Goal: Task Accomplishment & Management: Manage account settings

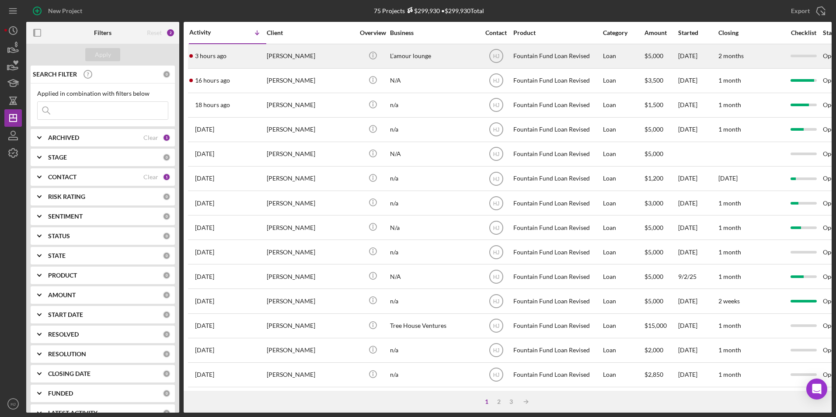
click at [273, 63] on div "[PERSON_NAME]" at bounding box center [310, 56] width 87 height 23
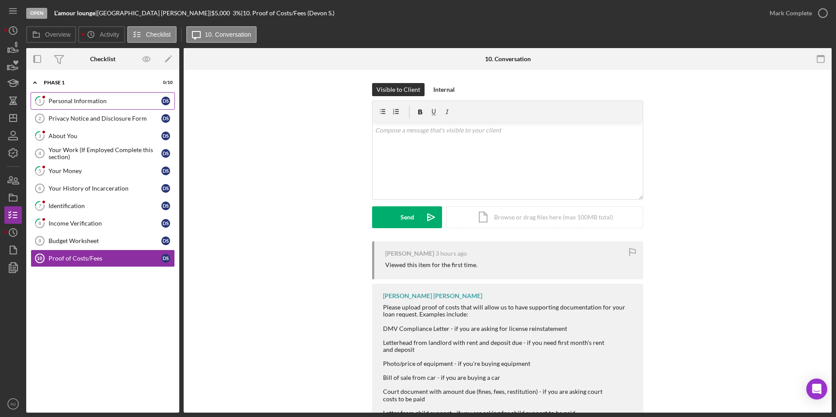
click at [80, 108] on link "1 Personal Information D S" at bounding box center [103, 100] width 144 height 17
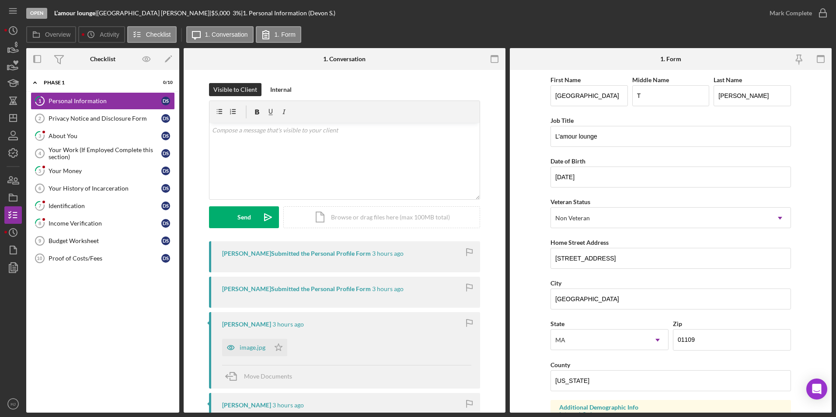
scroll to position [44, 0]
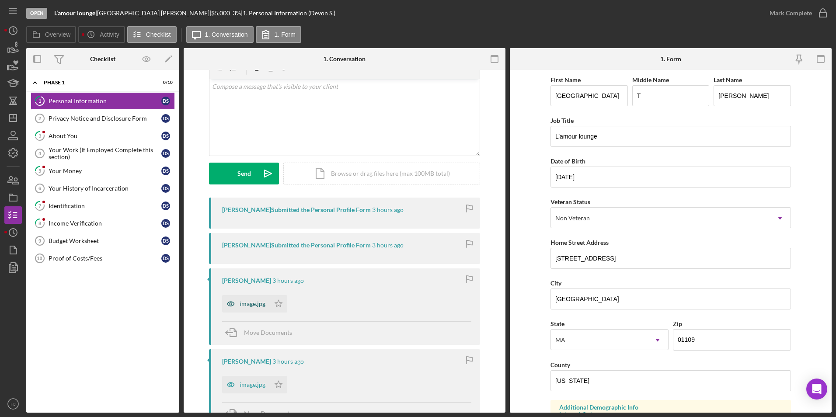
click at [247, 294] on div "image.jpg" at bounding box center [253, 303] width 26 height 7
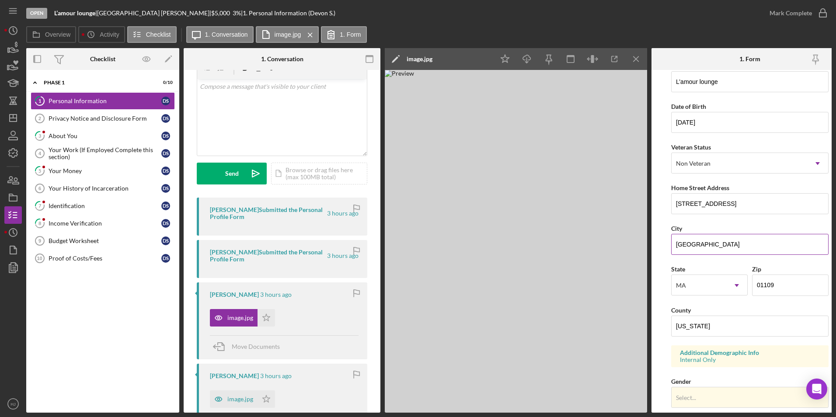
scroll to position [0, 0]
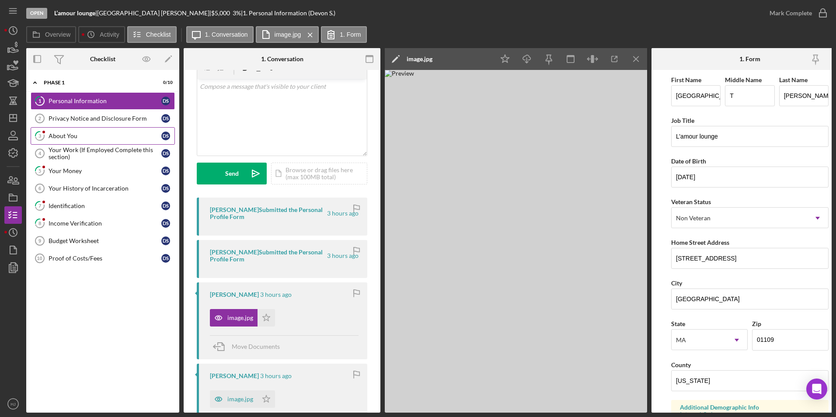
click at [82, 127] on link "3 About You D S" at bounding box center [103, 135] width 144 height 17
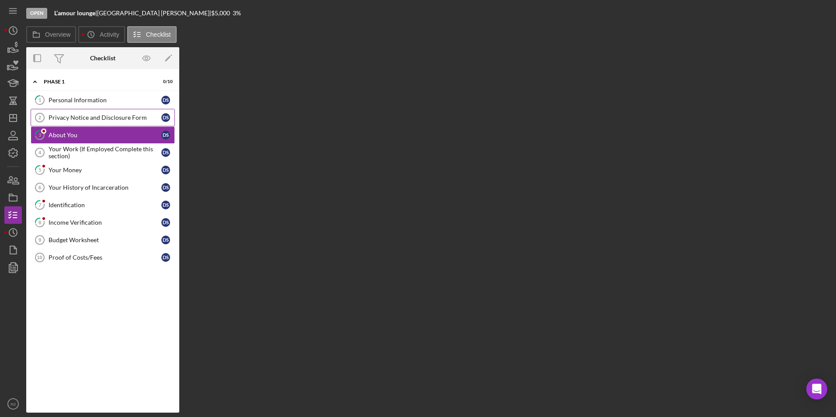
click at [87, 122] on link "Privacy Notice and Disclosure Form 2 Privacy Notice and Disclosure Form D S" at bounding box center [103, 117] width 144 height 17
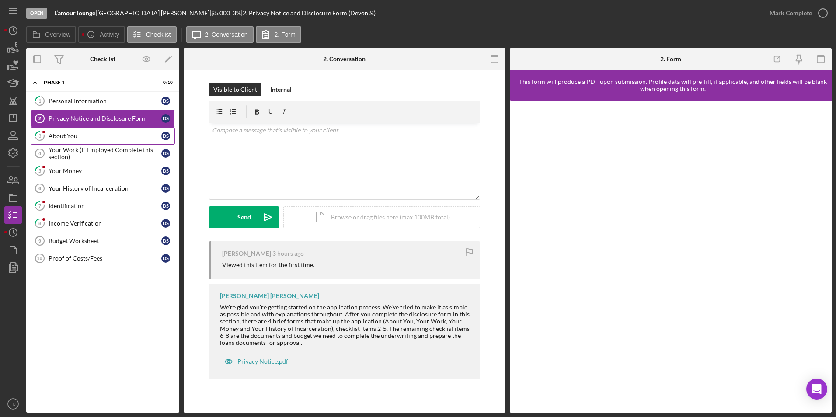
click at [59, 140] on link "3 About You D S" at bounding box center [103, 135] width 144 height 17
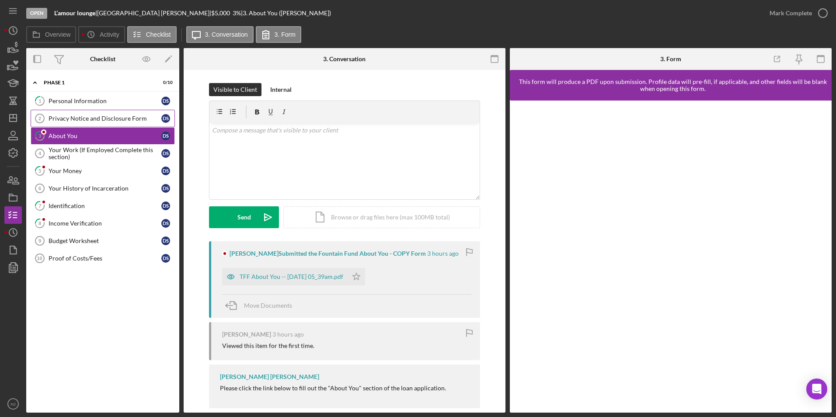
click at [66, 121] on div "Privacy Notice and Disclosure Form" at bounding box center [105, 118] width 113 height 7
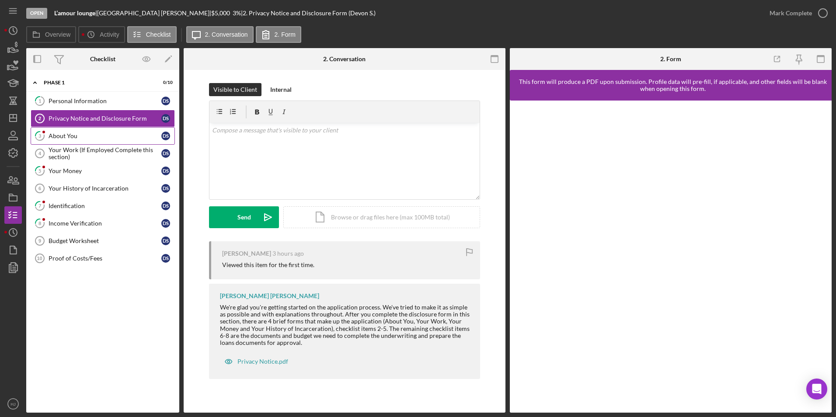
click at [45, 139] on icon "3" at bounding box center [40, 136] width 22 height 22
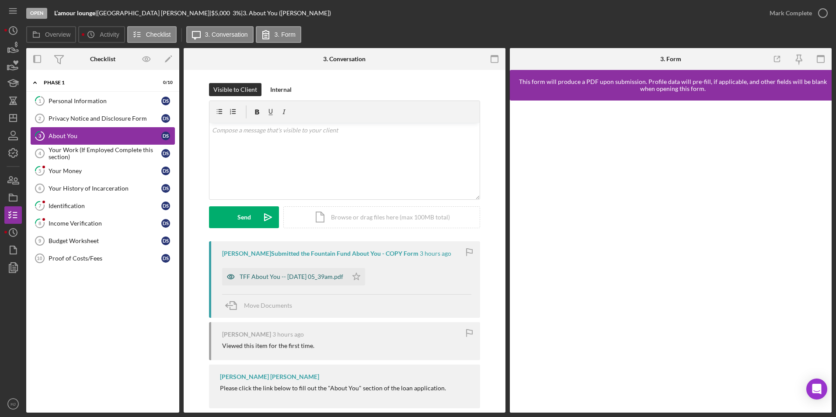
click at [330, 273] on div "TFF About You -- [DATE] 05_39am.pdf" at bounding box center [284, 276] width 125 height 17
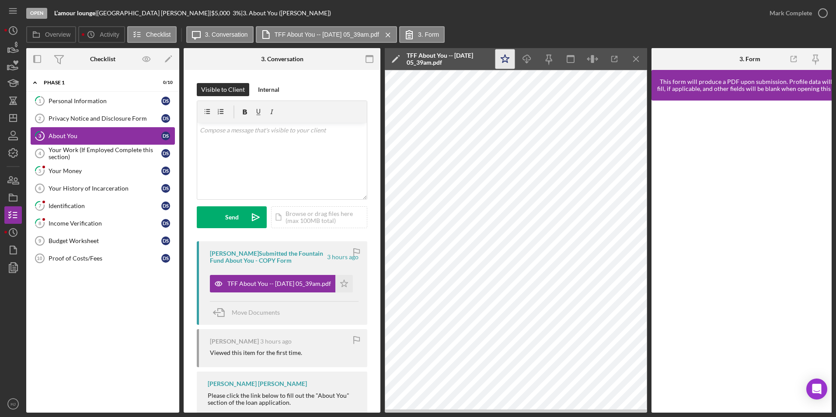
click at [504, 52] on icon "Icon/Star" at bounding box center [505, 59] width 20 height 20
click at [556, 10] on div "Mark Complete" at bounding box center [790, 12] width 42 height 17
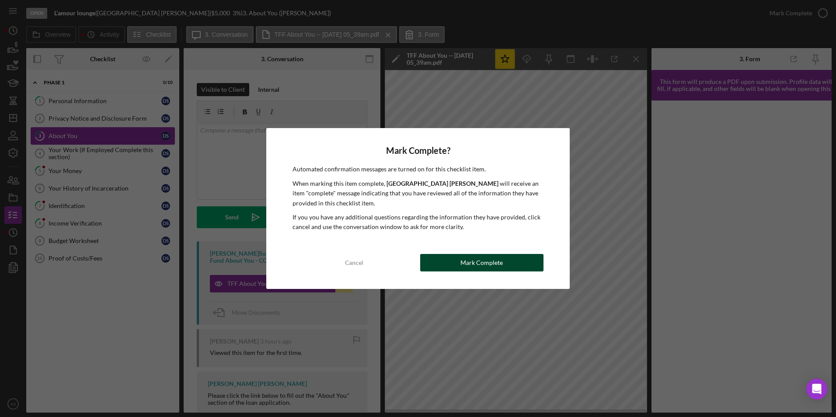
click at [475, 259] on div "Mark Complete" at bounding box center [481, 262] width 42 height 17
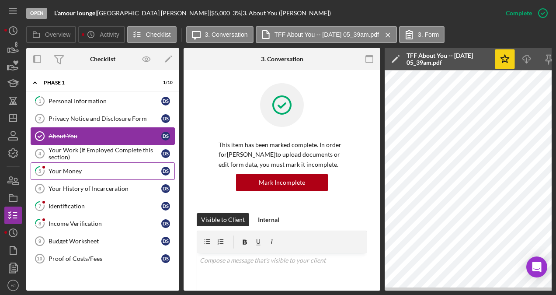
click at [78, 170] on div "Your Money" at bounding box center [105, 170] width 113 height 7
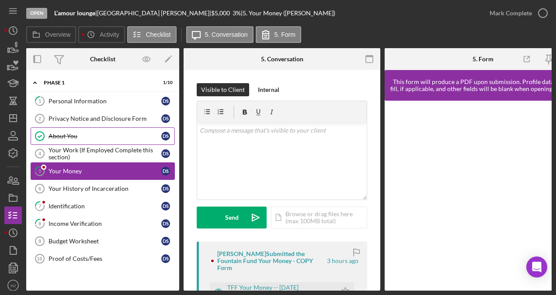
click at [64, 165] on link "5 Your Money D S" at bounding box center [103, 170] width 144 height 17
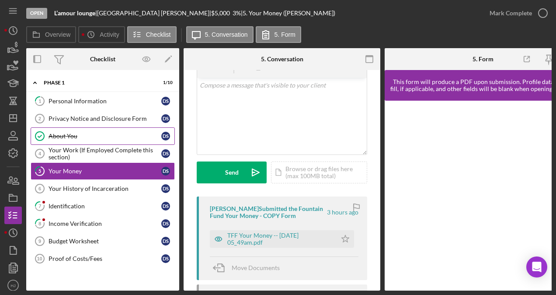
scroll to position [87, 0]
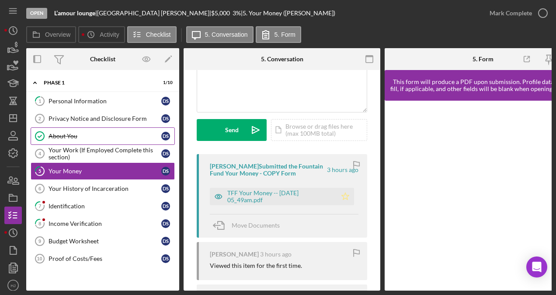
click at [337, 195] on icon "Icon/Star" at bounding box center [345, 196] width 17 height 17
click at [80, 215] on link "8 Income Verification D S" at bounding box center [103, 223] width 144 height 17
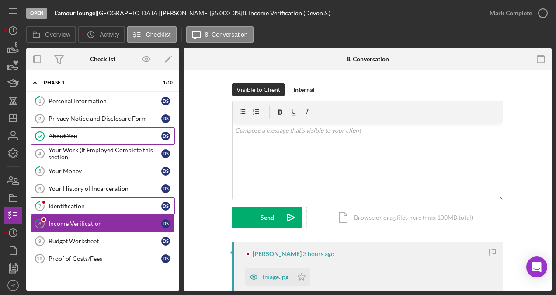
click at [73, 205] on div "Identification" at bounding box center [105, 205] width 113 height 7
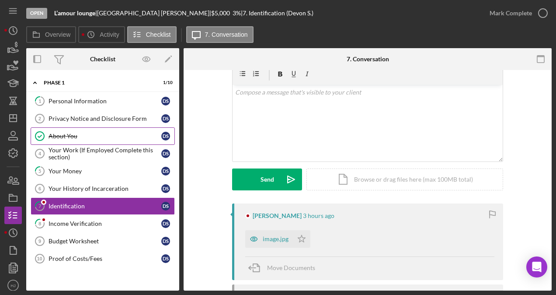
scroll to position [87, 0]
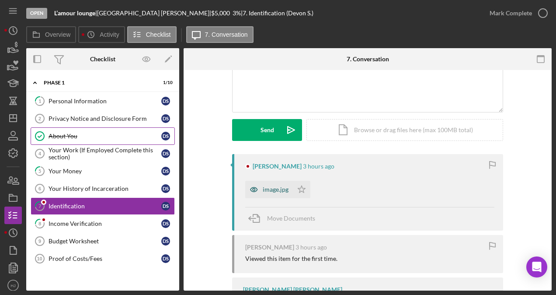
click at [274, 188] on div "image.jpg" at bounding box center [276, 189] width 26 height 7
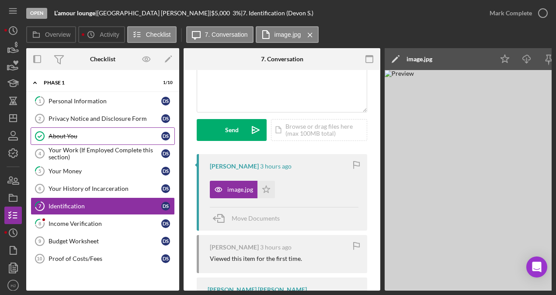
drag, startPoint x: 383, startPoint y: 287, endPoint x: 424, endPoint y: 284, distance: 41.7
click at [424, 284] on div "Overview Internal Workflow Stage Open Icon/Dropdown Arrow Archive (can unarchiv…" at bounding box center [288, 169] width 525 height 242
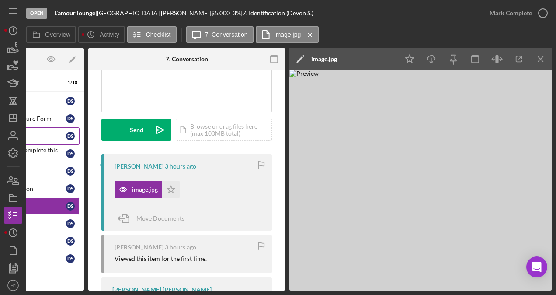
scroll to position [0, 92]
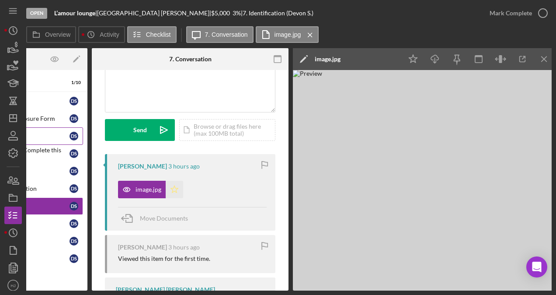
click at [171, 191] on polygon "button" at bounding box center [174, 188] width 7 height 7
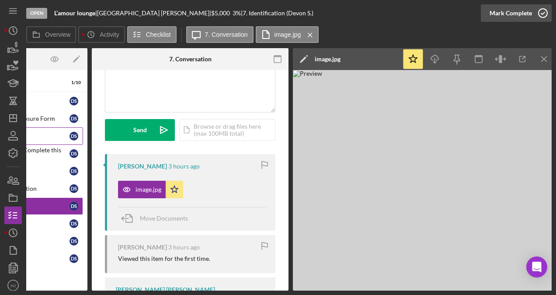
click at [529, 12] on div "Mark Complete" at bounding box center [511, 12] width 42 height 17
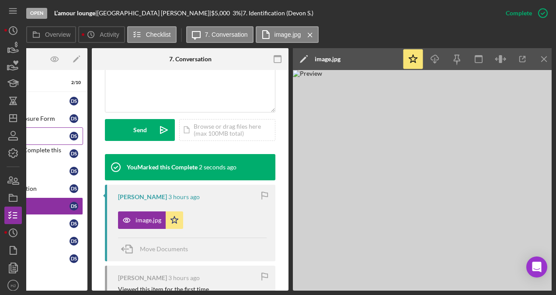
drag, startPoint x: 331, startPoint y: 291, endPoint x: 319, endPoint y: 291, distance: 12.7
click at [318, 292] on div "Open L’amour lounge | Devon Sutherland | $5,000 $5,000 3 % | 7. Identification …" at bounding box center [278, 147] width 556 height 295
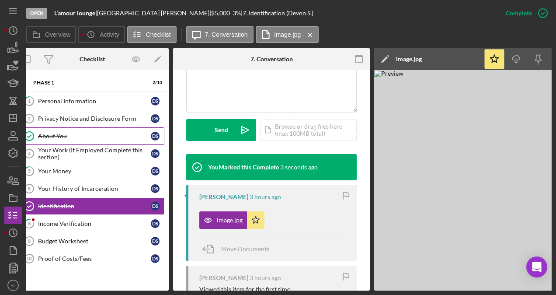
scroll to position [0, 0]
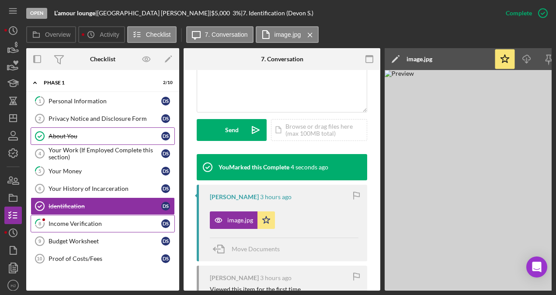
click at [92, 220] on div "Income Verification" at bounding box center [105, 223] width 113 height 7
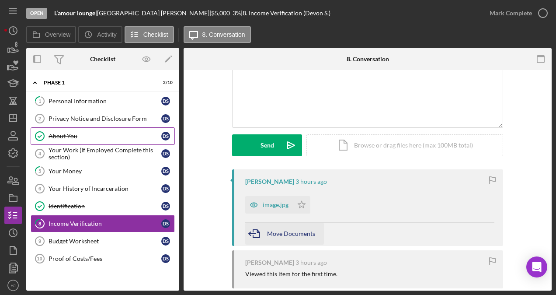
scroll to position [87, 0]
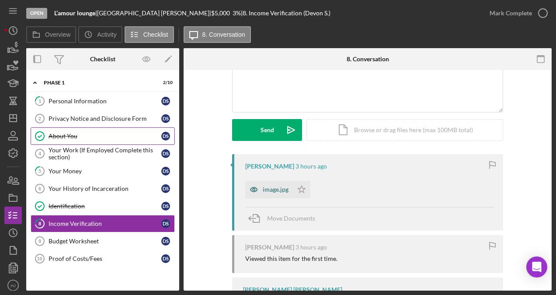
click at [267, 191] on div "image.jpg" at bounding box center [276, 189] width 26 height 7
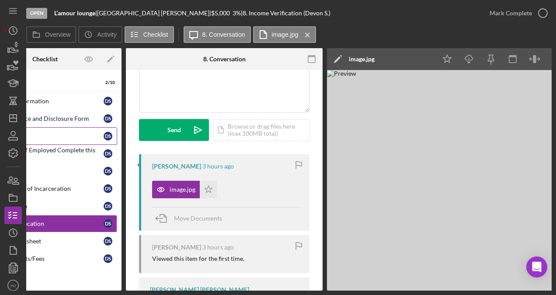
scroll to position [0, 95]
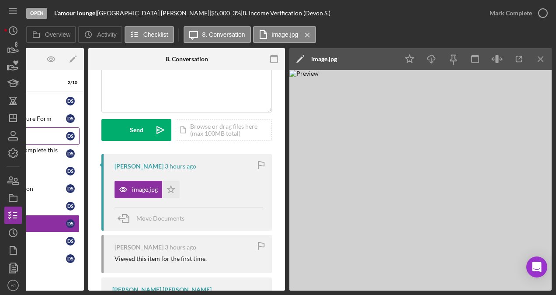
click at [390, 169] on img at bounding box center [420, 180] width 262 height 220
click at [388, 168] on img at bounding box center [420, 180] width 262 height 220
click at [427, 55] on icon "Icon/Download" at bounding box center [432, 59] width 20 height 20
click at [202, 213] on div "Move Documents" at bounding box center [189, 219] width 149 height 24
click at [170, 190] on icon "Icon/Star" at bounding box center [170, 189] width 17 height 17
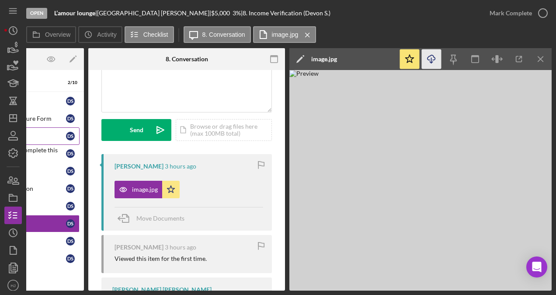
click at [370, 156] on img at bounding box center [420, 180] width 262 height 220
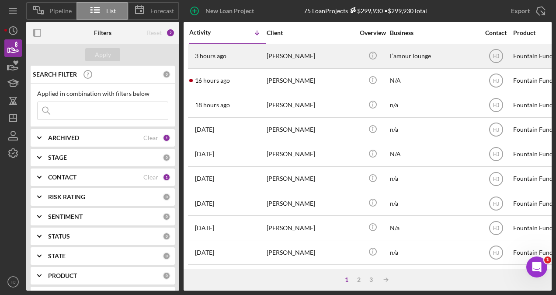
click at [275, 56] on div "[PERSON_NAME]" at bounding box center [310, 56] width 87 height 23
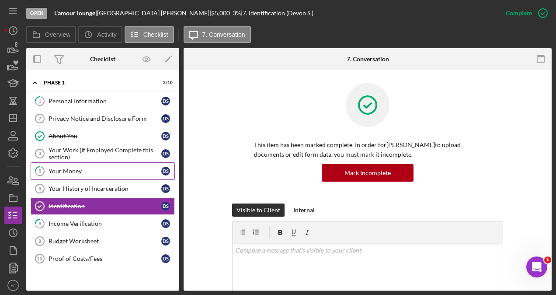
click at [60, 169] on div "Your Money" at bounding box center [105, 170] width 113 height 7
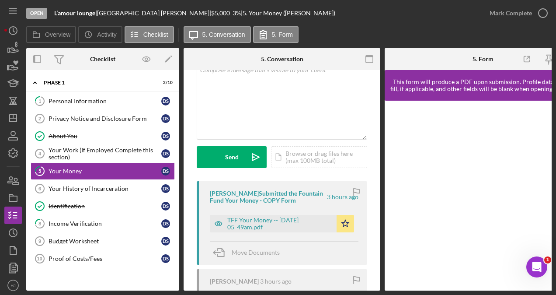
scroll to position [87, 0]
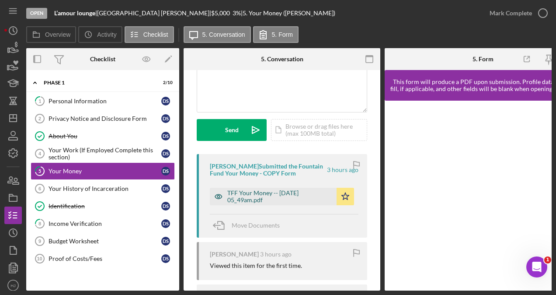
click at [253, 193] on div "TFF Your Money -- [DATE] 05_49am.pdf" at bounding box center [279, 196] width 105 height 14
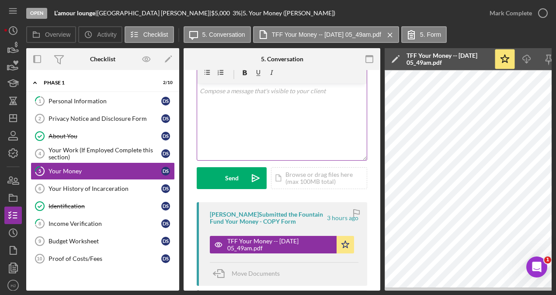
scroll to position [0, 0]
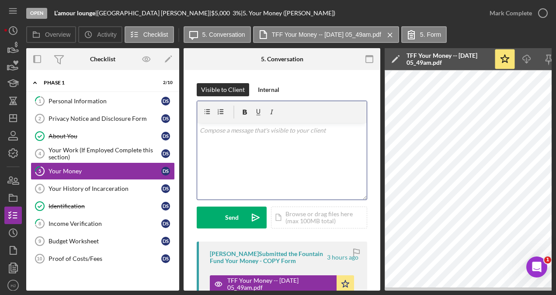
click at [254, 134] on p at bounding box center [282, 130] width 165 height 10
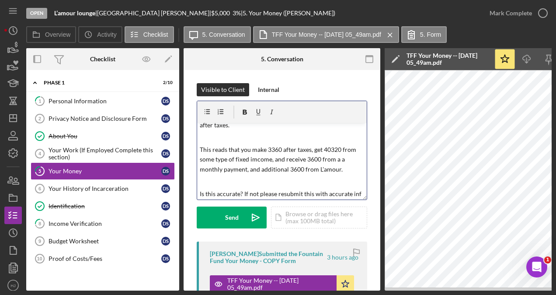
scroll to position [24, 0]
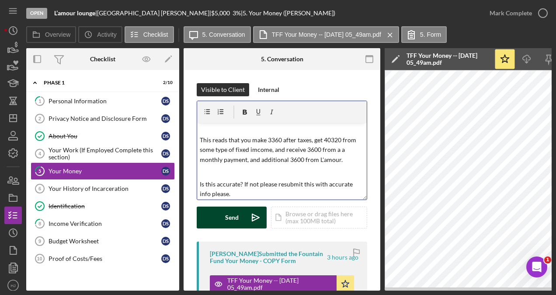
click at [233, 221] on div "Send" at bounding box center [232, 217] width 14 height 22
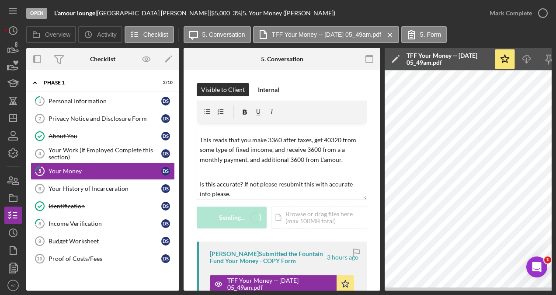
scroll to position [0, 0]
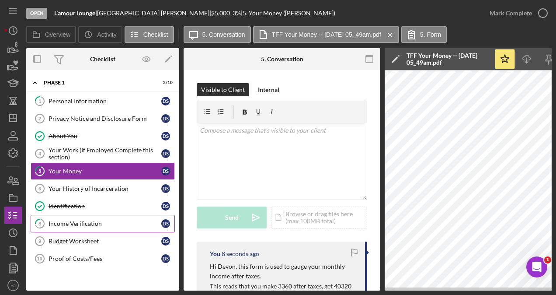
click at [102, 220] on div "Income Verification" at bounding box center [105, 223] width 113 height 7
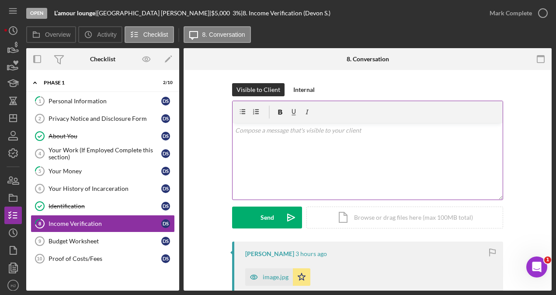
click at [246, 150] on div "v Color teal Color pink Remove color Add row above Add row below Add column bef…" at bounding box center [368, 161] width 270 height 76
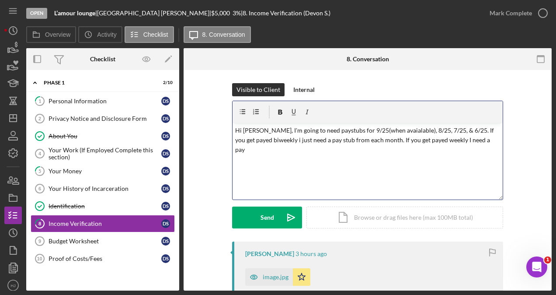
click at [360, 169] on div "v Color teal Color pink Remove color Add row above Add row below Add column bef…" at bounding box center [368, 161] width 270 height 76
click at [476, 140] on p "Hi [PERSON_NAME], I'm going to need paystubs for 9/25(when avaialable), 8/25, 7…" at bounding box center [367, 139] width 265 height 29
click at [395, 163] on div "v Color teal Color pink Remove color Add row above Add row below Add column bef…" at bounding box center [368, 161] width 270 height 76
click at [274, 139] on p "Hi [PERSON_NAME], I'm going to need paystubs for 9/25(when avaialable), 8/25, 7…" at bounding box center [367, 139] width 265 height 29
click at [455, 127] on p "Hi [PERSON_NAME], I'm going to need paystubs for 9/25(when avaialable), 8/25, 7…" at bounding box center [367, 139] width 265 height 29
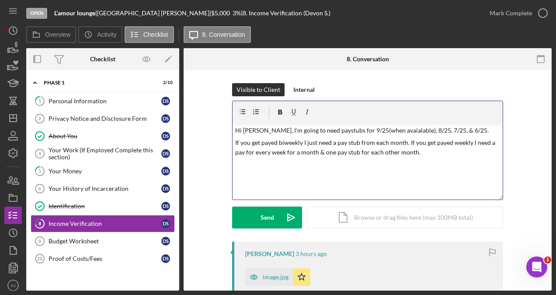
click at [380, 127] on p "Hi [PERSON_NAME], I'm going to need paystubs for 9/25(when avaialable), 8/25, 7…" at bounding box center [367, 130] width 265 height 10
click at [406, 140] on p "If you get payed biweekly I just need a pay stub from each month. If you get pa…" at bounding box center [367, 148] width 265 height 20
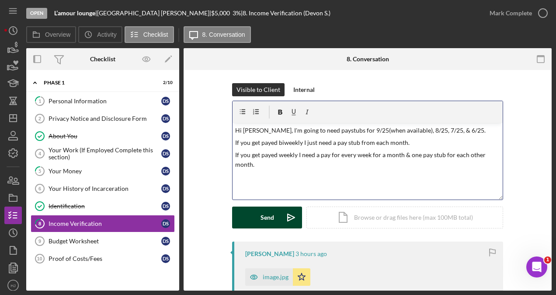
click at [262, 217] on div "Send" at bounding box center [268, 217] width 14 height 22
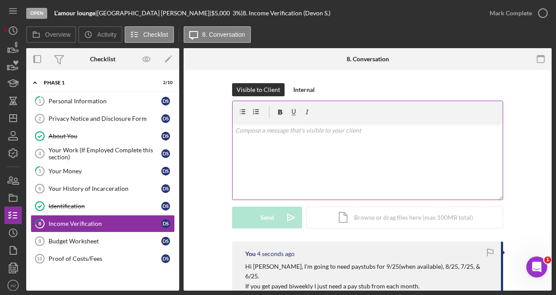
click at [263, 162] on div "v Color teal Color pink Remove color Add row above Add row below Add column bef…" at bounding box center [368, 161] width 270 height 76
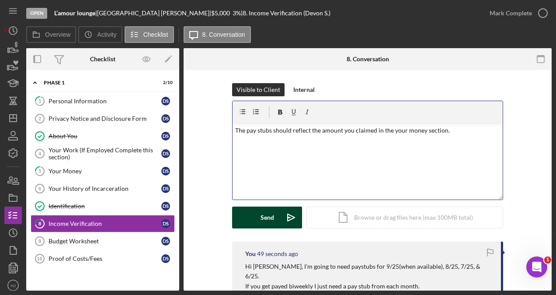
click at [254, 211] on button "Send Icon/icon-invite-send" at bounding box center [267, 217] width 70 height 22
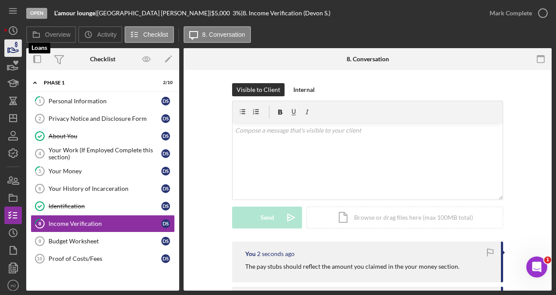
click at [16, 52] on icon "button" at bounding box center [13, 50] width 9 height 5
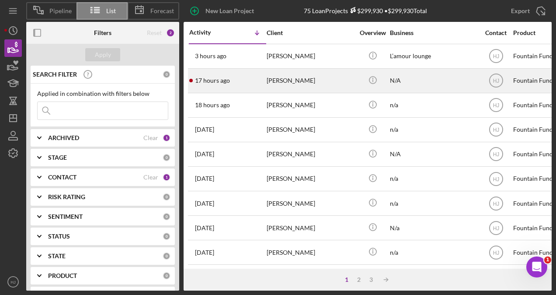
click at [282, 76] on div "[PERSON_NAME]" at bounding box center [310, 80] width 87 height 23
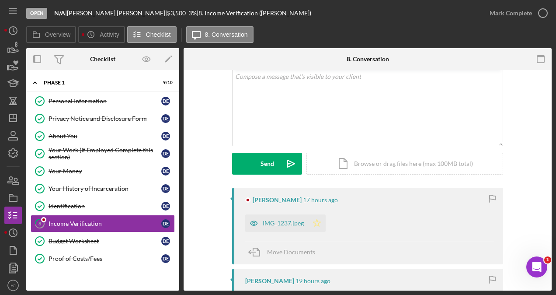
scroll to position [87, 0]
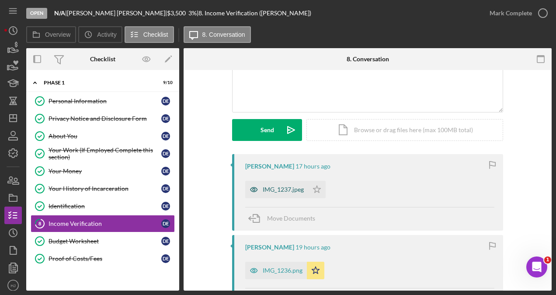
click at [281, 187] on div "IMG_1237.jpeg" at bounding box center [283, 189] width 41 height 7
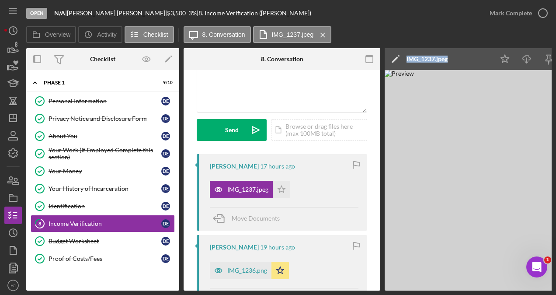
drag, startPoint x: 381, startPoint y: 287, endPoint x: 417, endPoint y: 285, distance: 35.4
click at [417, 285] on div "Overview Internal Workflow Stage Open Icon/Dropdown Arrow Archive (can unarchiv…" at bounding box center [288, 169] width 525 height 242
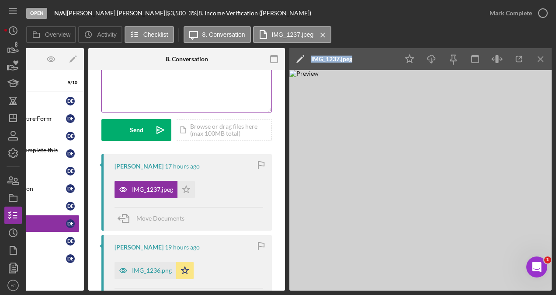
scroll to position [0, 0]
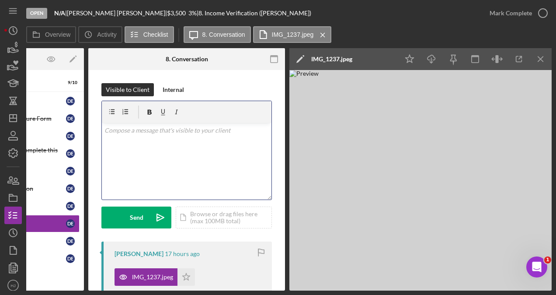
click at [133, 130] on p at bounding box center [186, 130] width 165 height 10
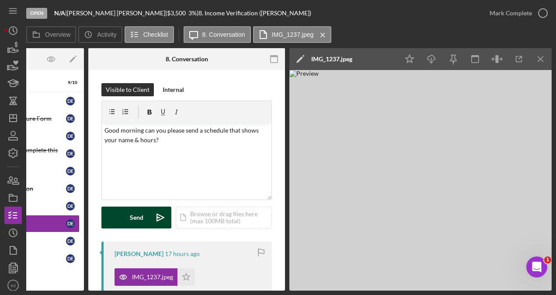
click at [110, 222] on button "Send Icon/icon-invite-send" at bounding box center [136, 217] width 70 height 22
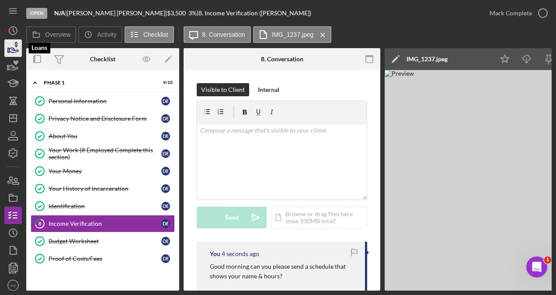
click at [13, 50] on icon "button" at bounding box center [13, 50] width 9 height 5
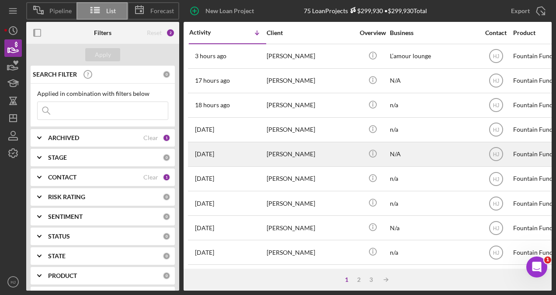
click at [278, 148] on div "[PERSON_NAME]" at bounding box center [310, 153] width 87 height 23
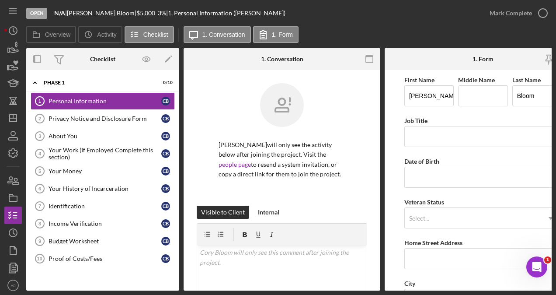
click at [22, 49] on nav "Icon/Menu Icon/Dashboard Dashboard Navigation Divider Mobile Checklist Navigati…" at bounding box center [15, 145] width 22 height 290
click at [17, 49] on icon "button" at bounding box center [13, 48] width 22 height 22
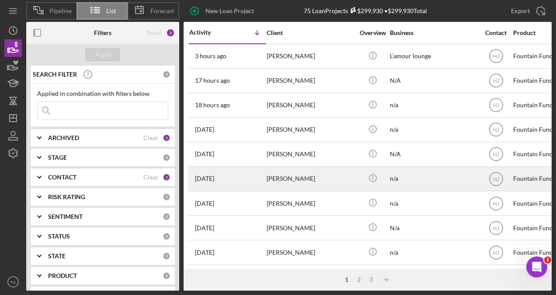
click at [268, 173] on div "[PERSON_NAME]" at bounding box center [310, 178] width 87 height 23
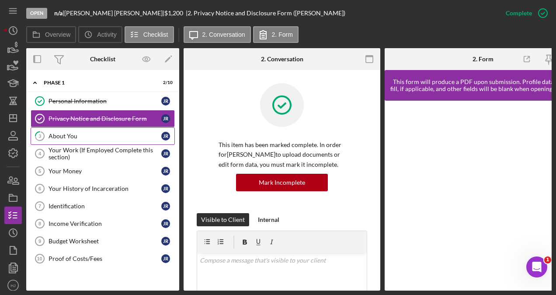
click at [63, 131] on link "3 About You J R" at bounding box center [103, 135] width 144 height 17
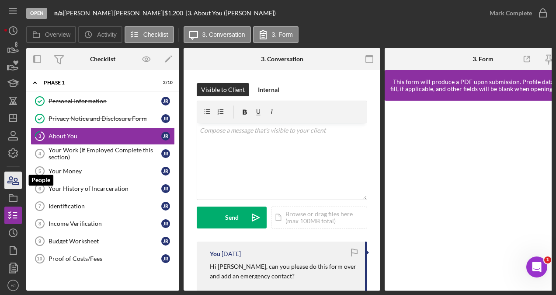
click at [16, 174] on icon "button" at bounding box center [13, 180] width 22 height 22
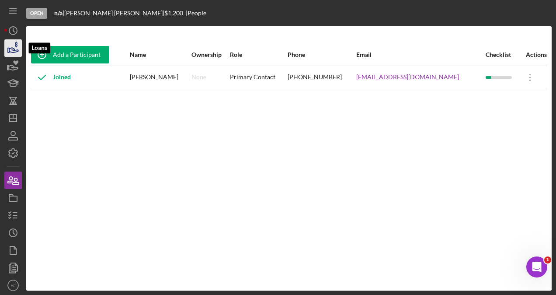
click at [16, 45] on icon "button" at bounding box center [16, 45] width 3 height 6
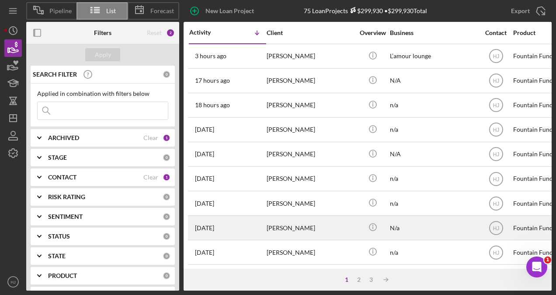
click at [277, 224] on div "[PERSON_NAME]" at bounding box center [310, 227] width 87 height 23
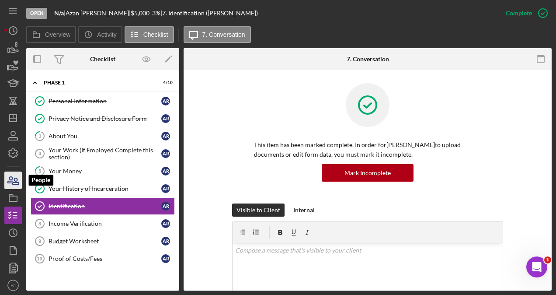
click at [10, 174] on icon "button" at bounding box center [13, 180] width 22 height 22
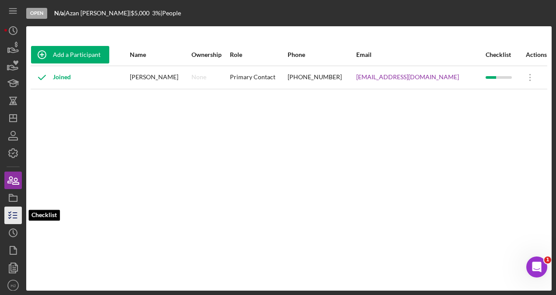
click at [9, 215] on polyline "button" at bounding box center [10, 214] width 2 height 1
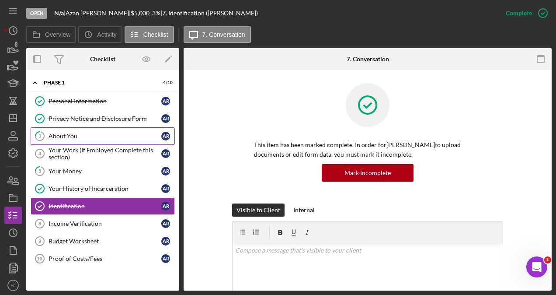
click at [115, 133] on div "About You" at bounding box center [105, 135] width 113 height 7
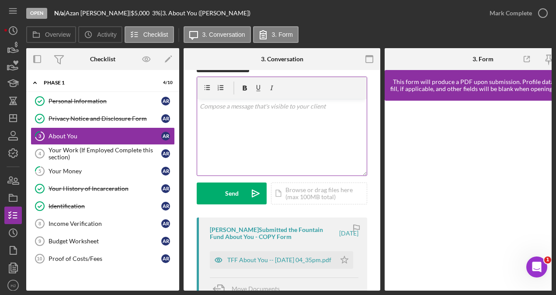
scroll to position [44, 0]
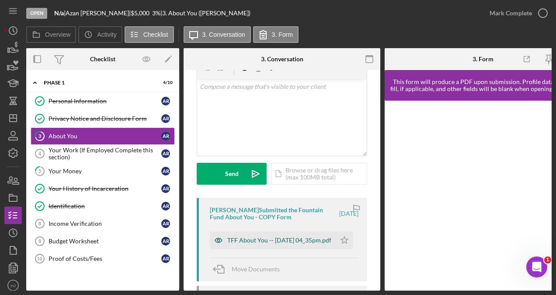
click at [268, 243] on div "TFF About You -- [DATE] 04_35pm.pdf" at bounding box center [279, 239] width 104 height 7
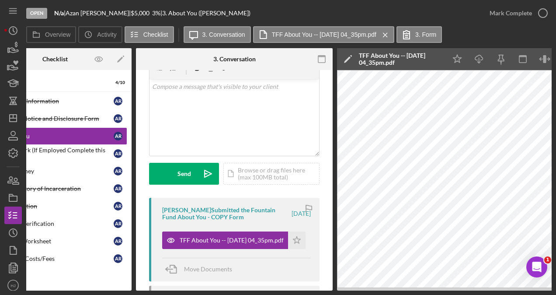
scroll to position [0, 41]
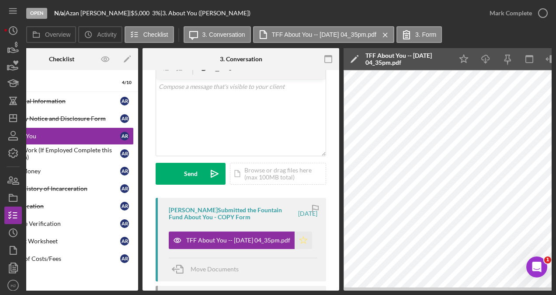
click at [300, 241] on icon "Icon/Star" at bounding box center [303, 239] width 17 height 17
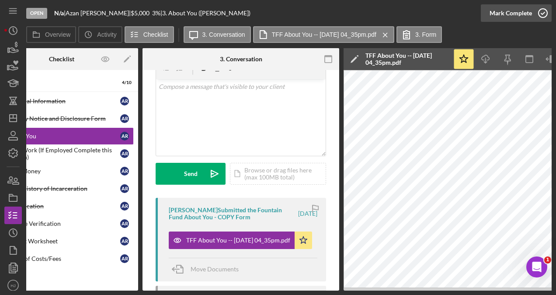
click at [507, 11] on div "Mark Complete" at bounding box center [511, 12] width 42 height 17
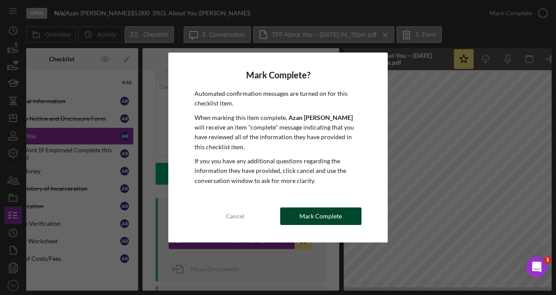
click at [335, 209] on div "Mark Complete" at bounding box center [320, 215] width 42 height 17
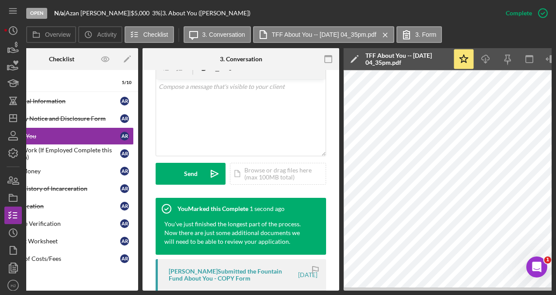
scroll to position [0, 0]
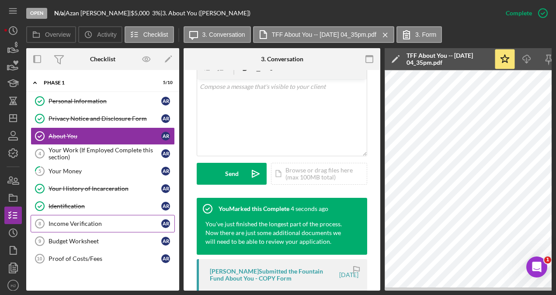
click at [109, 216] on link "Income Verification 8 Income Verification A R" at bounding box center [103, 223] width 144 height 17
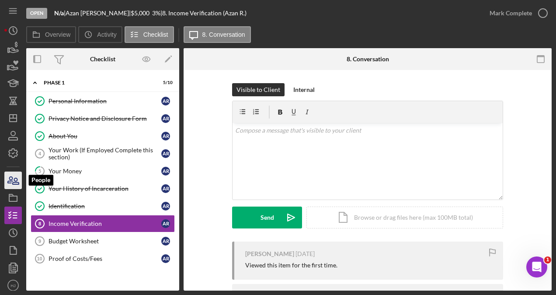
click at [15, 180] on icon "button" at bounding box center [13, 180] width 22 height 22
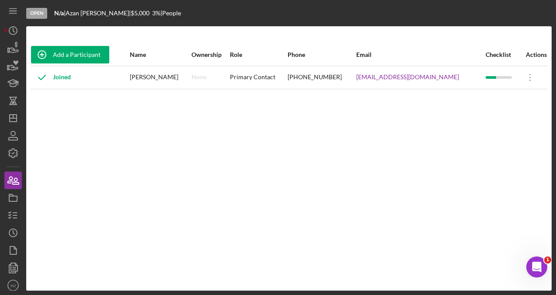
click at [4, 171] on button "People" at bounding box center [12, 179] width 17 height 17
click at [8, 48] on polygon "button" at bounding box center [8, 50] width 1 height 4
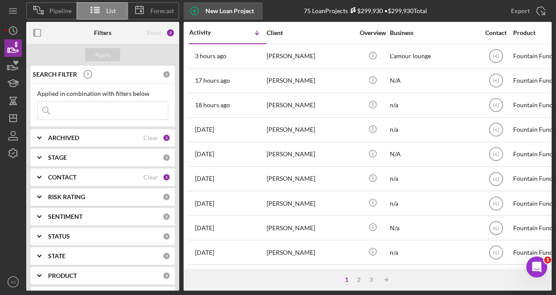
click at [214, 8] on div "New Loan Project" at bounding box center [229, 10] width 49 height 17
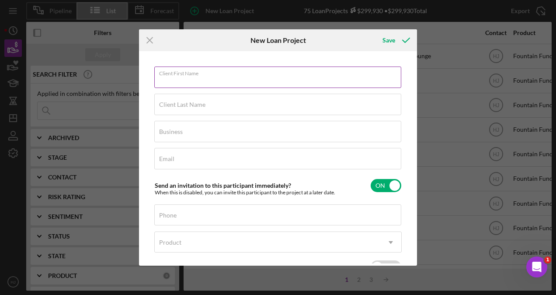
click at [198, 81] on input "Client First Name" at bounding box center [277, 76] width 247 height 21
type input "[PERSON_NAME]"
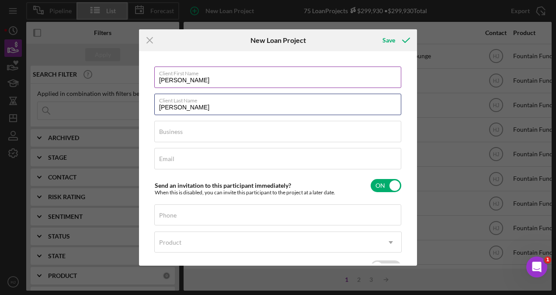
type input "[PERSON_NAME]"
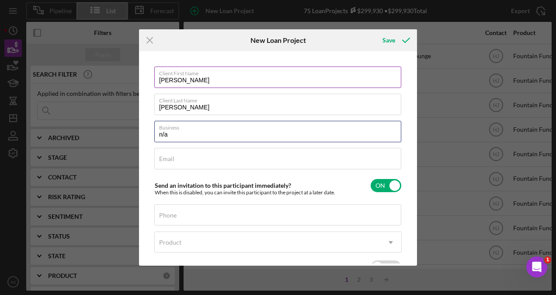
type input "n/a"
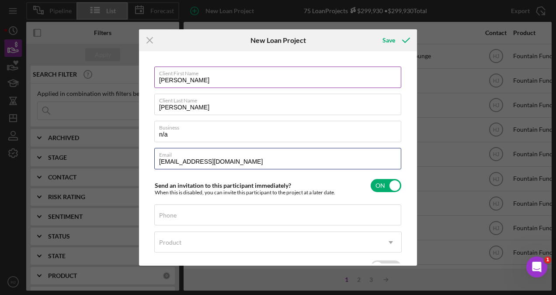
type input "[EMAIL_ADDRESS][DOMAIN_NAME]"
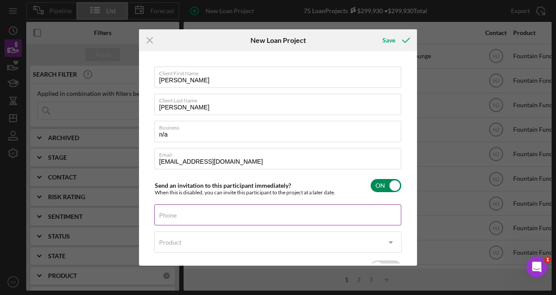
click at [224, 218] on input "Phone" at bounding box center [277, 214] width 247 height 21
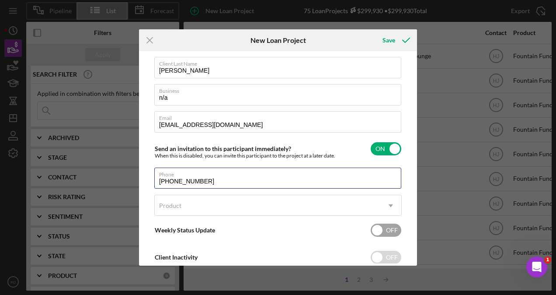
scroll to position [44, 0]
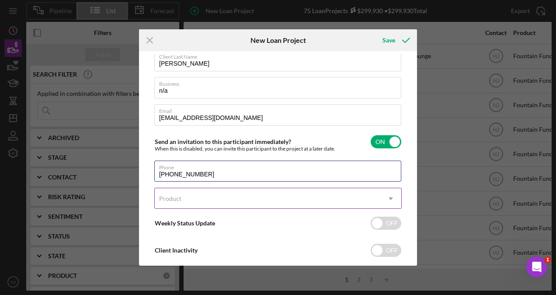
type input "[PHONE_NUMBER]"
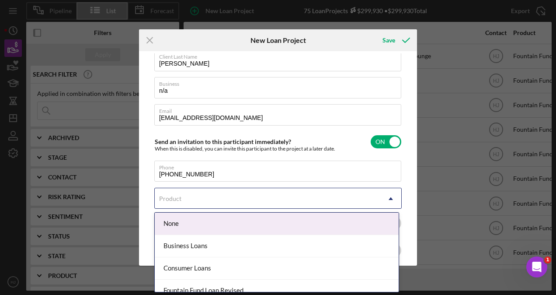
click at [252, 200] on div "Product" at bounding box center [268, 198] width 226 height 20
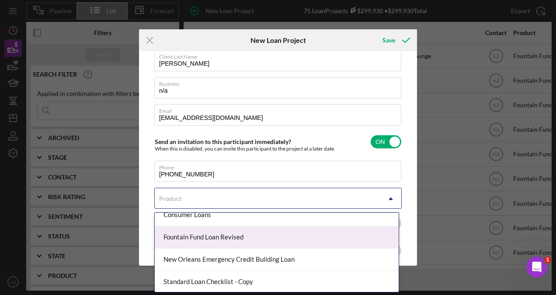
click at [227, 239] on div "Fountain Fund Loan Revised" at bounding box center [277, 237] width 244 height 22
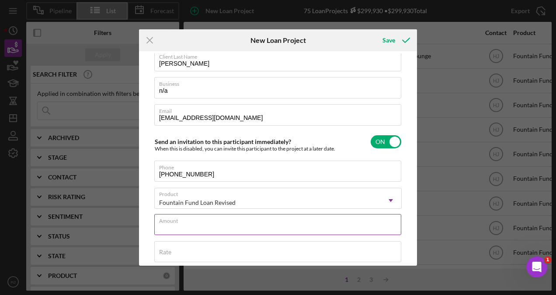
click at [207, 227] on input "Amount" at bounding box center [277, 224] width 247 height 21
type input "$1,500"
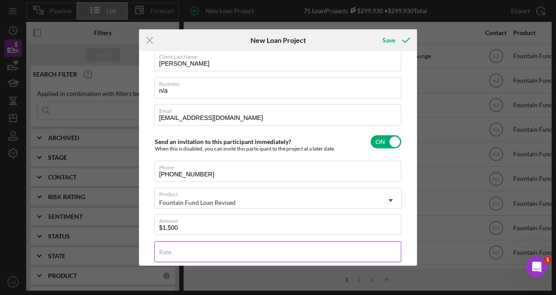
click at [205, 251] on input "Rate" at bounding box center [277, 251] width 247 height 21
type input "3.000%"
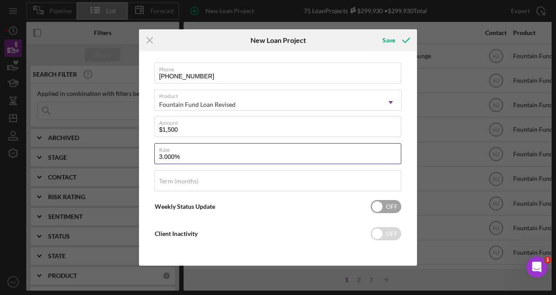
scroll to position [142, 0]
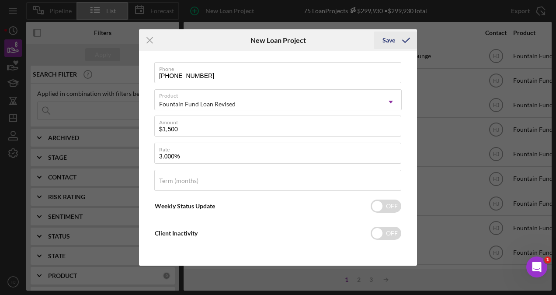
click at [392, 42] on div "Save" at bounding box center [388, 39] width 13 height 17
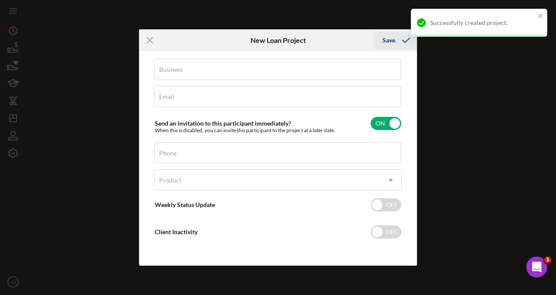
scroll to position [61, 0]
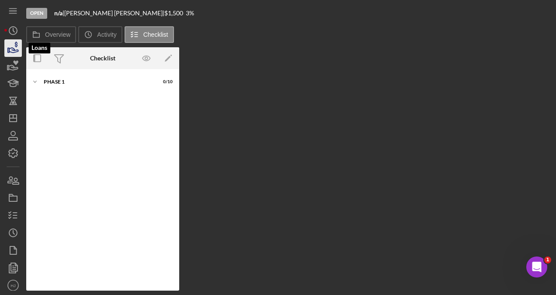
click at [9, 49] on polygon "button" at bounding box center [8, 50] width 1 height 4
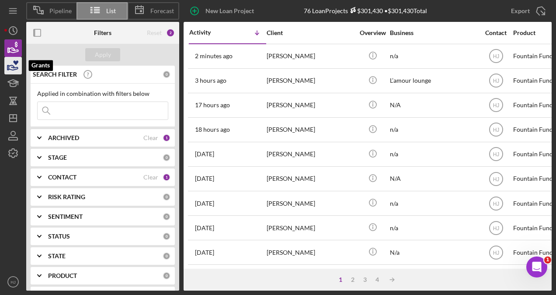
click at [7, 63] on icon "button" at bounding box center [13, 66] width 22 height 22
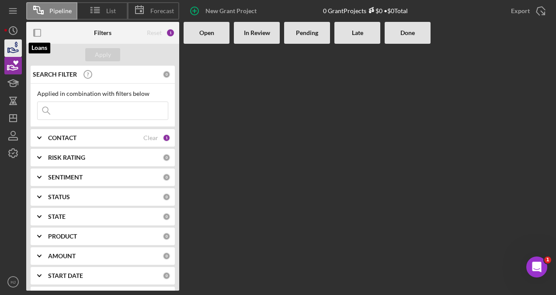
click at [4, 49] on icon "button" at bounding box center [13, 48] width 22 height 22
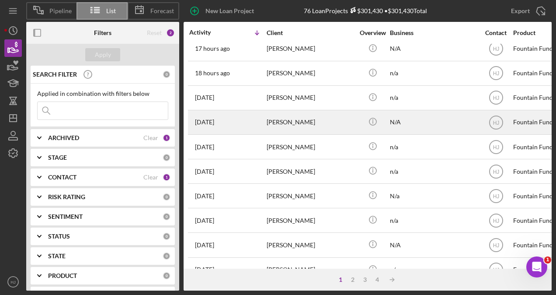
scroll to position [87, 0]
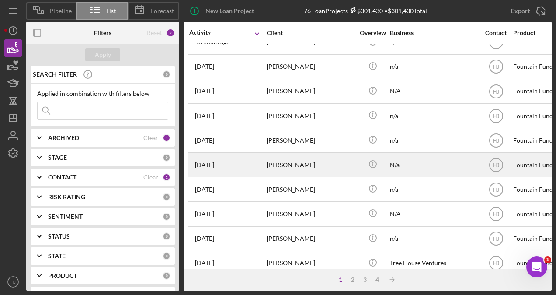
click at [276, 160] on div "[PERSON_NAME]" at bounding box center [310, 164] width 87 height 23
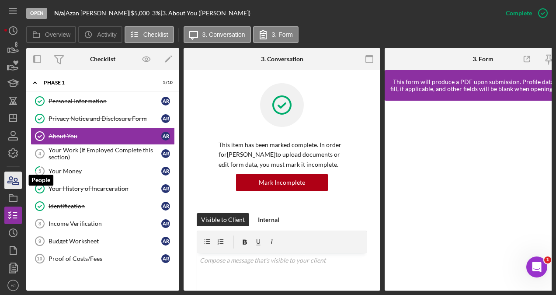
click at [17, 177] on icon "button" at bounding box center [13, 180] width 22 height 22
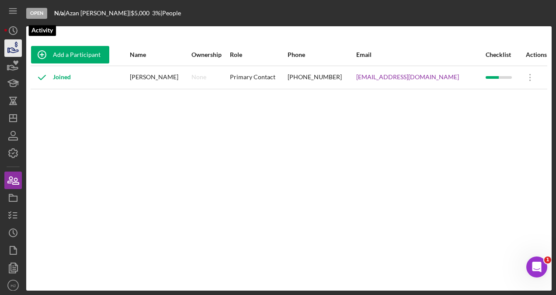
click at [7, 35] on icon "Icon/History" at bounding box center [13, 31] width 22 height 22
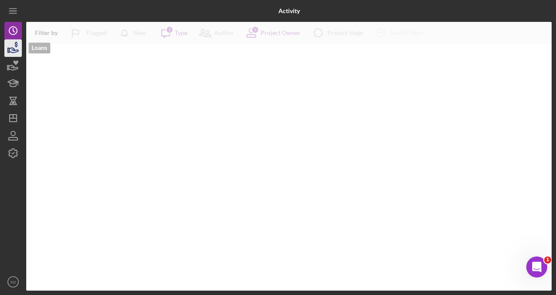
click at [12, 46] on icon "button" at bounding box center [13, 48] width 22 height 22
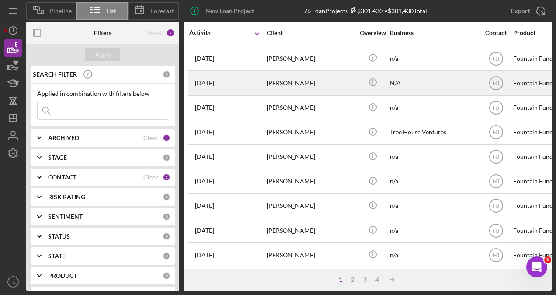
scroll to position [219, 0]
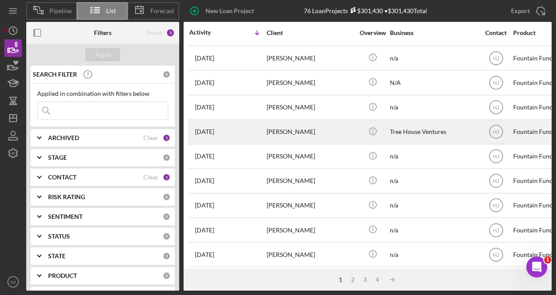
click at [290, 129] on div "[PERSON_NAME]" at bounding box center [310, 131] width 87 height 23
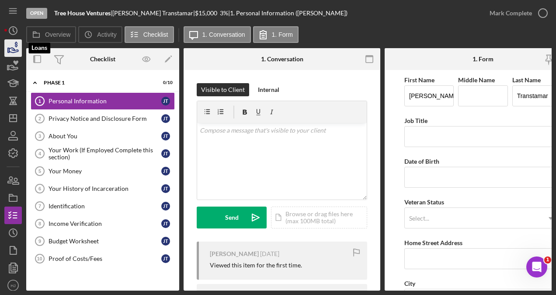
click at [13, 47] on icon "button" at bounding box center [13, 48] width 22 height 22
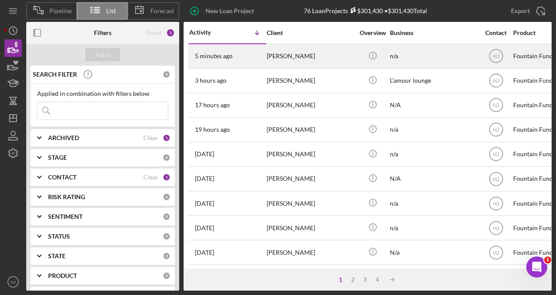
click at [314, 56] on div "[PERSON_NAME]" at bounding box center [310, 56] width 87 height 23
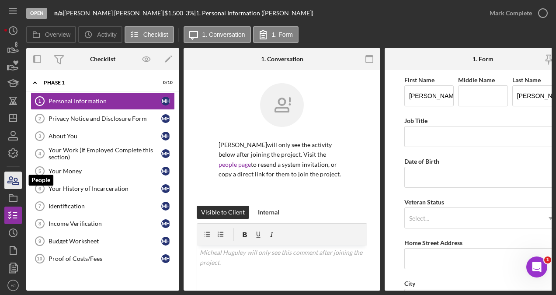
click at [11, 184] on icon "button" at bounding box center [13, 180] width 22 height 22
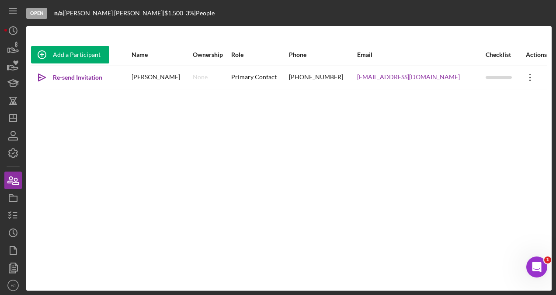
click at [529, 74] on icon at bounding box center [529, 77] width 1 height 7
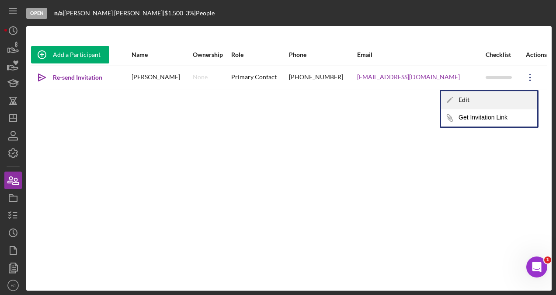
click at [468, 96] on div "Icon/Edit Edit" at bounding box center [489, 100] width 96 height 18
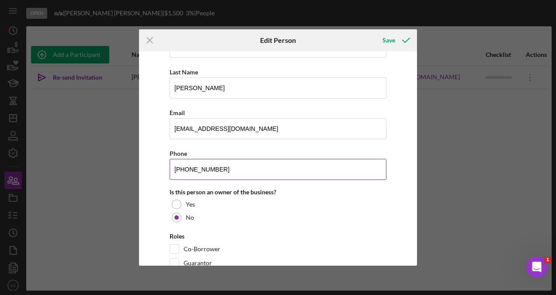
scroll to position [87, 0]
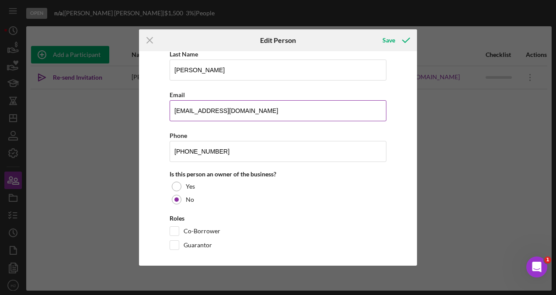
click at [196, 108] on input "[EMAIL_ADDRESS][DOMAIN_NAME]" at bounding box center [278, 110] width 217 height 21
click at [193, 108] on input "[EMAIL_ADDRESS][DOMAIN_NAME]" at bounding box center [278, 110] width 217 height 21
type input "[EMAIL_ADDRESS][DOMAIN_NAME]"
click at [391, 45] on div "Save" at bounding box center [388, 39] width 13 height 17
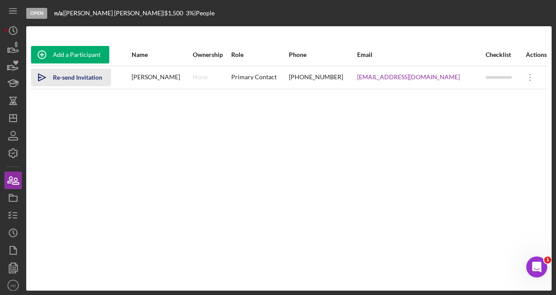
click at [74, 82] on div "Re-send Invitation" at bounding box center [77, 77] width 49 height 17
click at [524, 73] on icon "Icon/Overflow" at bounding box center [530, 77] width 22 height 22
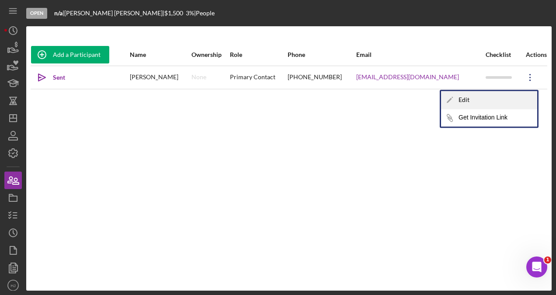
click at [455, 98] on icon "Icon/Edit" at bounding box center [449, 99] width 17 height 17
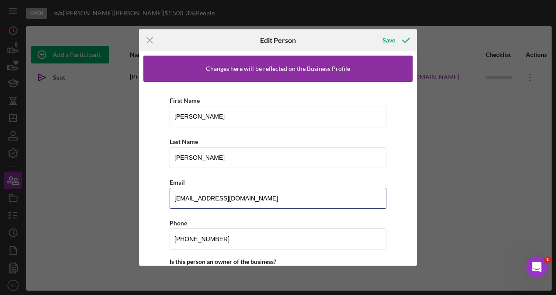
drag, startPoint x: 191, startPoint y: 196, endPoint x: 165, endPoint y: 197, distance: 26.2
click at [165, 197] on div "First Name [PERSON_NAME] Last Name [PERSON_NAME] Email [EMAIL_ADDRESS][DOMAIN_N…" at bounding box center [277, 218] width 269 height 273
type input "[EMAIL_ADDRESS][DOMAIN_NAME]"
click at [396, 42] on icon "button" at bounding box center [406, 40] width 22 height 22
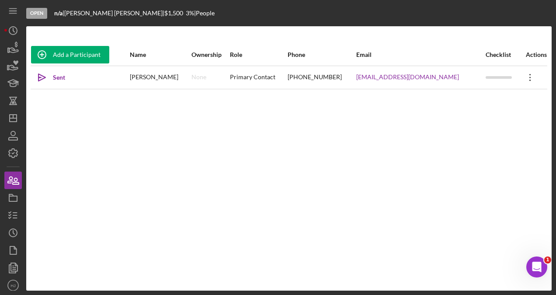
click at [521, 75] on icon "Icon/Overflow" at bounding box center [530, 77] width 22 height 22
click at [319, 119] on div "Add a Participant Name Ownership Role Phone Email Checklist Actions Icon/icon-i…" at bounding box center [288, 158] width 525 height 229
click at [525, 75] on icon "Icon/Overflow" at bounding box center [530, 77] width 22 height 22
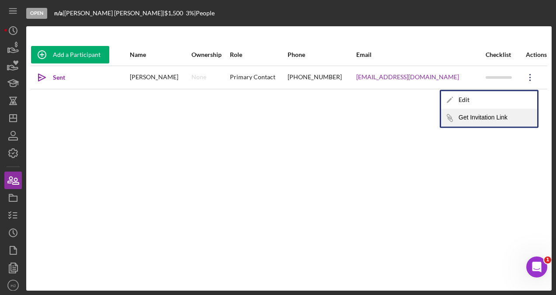
click at [462, 115] on button "Icon/Link Get Invitation Link" at bounding box center [489, 117] width 96 height 17
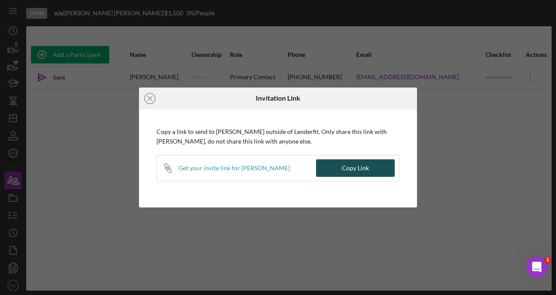
click at [352, 167] on div "Copy Link" at bounding box center [355, 167] width 27 height 17
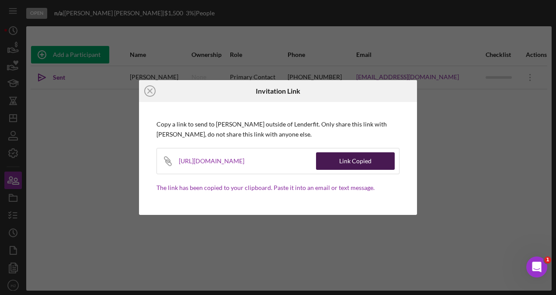
click at [345, 163] on div "Link Copied" at bounding box center [355, 160] width 32 height 17
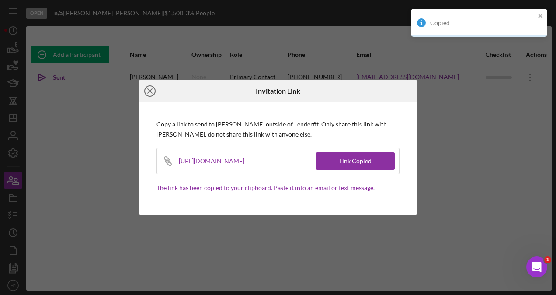
click at [153, 87] on icon "Icon/Close" at bounding box center [150, 91] width 22 height 22
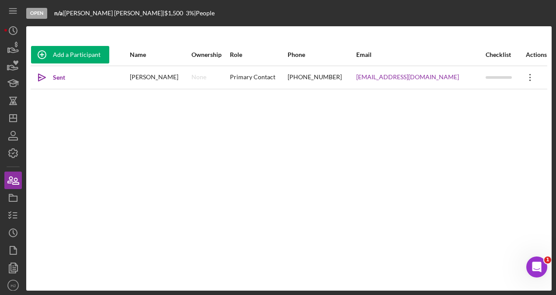
click at [529, 76] on icon at bounding box center [529, 77] width 1 height 7
click at [402, 111] on div "Add a Participant Name Ownership Role Phone Email Checklist Actions Icon/icon-i…" at bounding box center [288, 158] width 525 height 229
click at [523, 74] on icon "Icon/Overflow" at bounding box center [530, 77] width 22 height 22
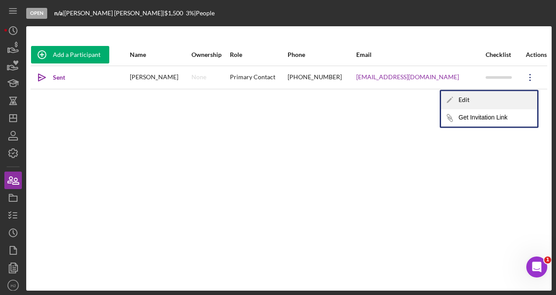
click at [460, 99] on div "Icon/Edit Edit" at bounding box center [489, 100] width 96 height 18
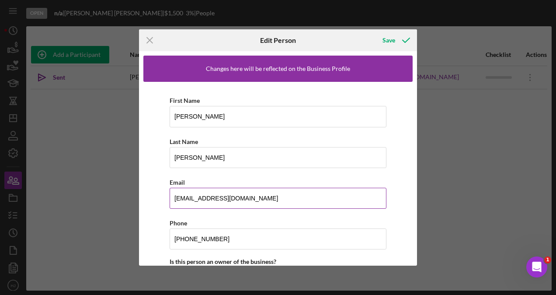
click at [178, 195] on input "[EMAIL_ADDRESS][DOMAIN_NAME]" at bounding box center [278, 198] width 217 height 21
type input "[EMAIL_ADDRESS][DOMAIN_NAME]"
click at [389, 37] on div "Save" at bounding box center [388, 39] width 13 height 17
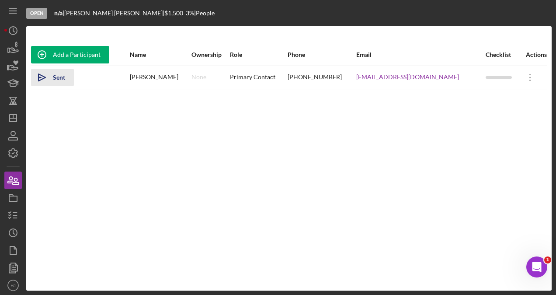
click at [56, 76] on div "Sent" at bounding box center [59, 77] width 12 height 17
click at [17, 42] on icon "button" at bounding box center [13, 48] width 22 height 22
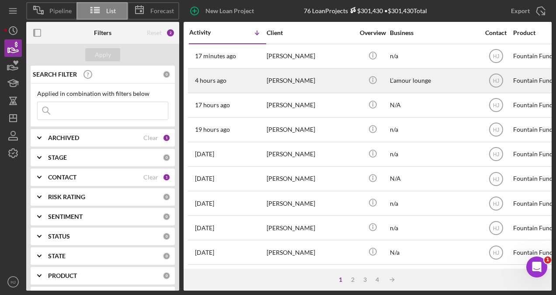
click at [271, 75] on div "[PERSON_NAME]" at bounding box center [310, 80] width 87 height 23
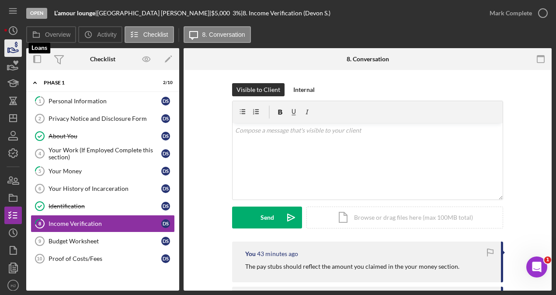
click at [8, 45] on icon "button" at bounding box center [13, 48] width 22 height 22
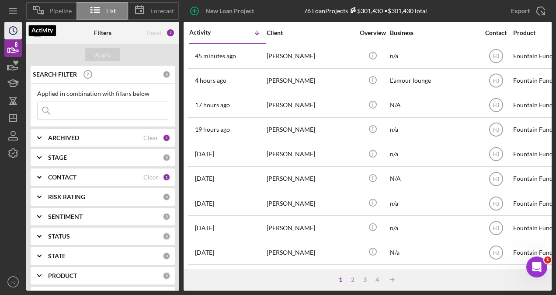
click at [12, 28] on icon "Icon/History" at bounding box center [13, 31] width 22 height 22
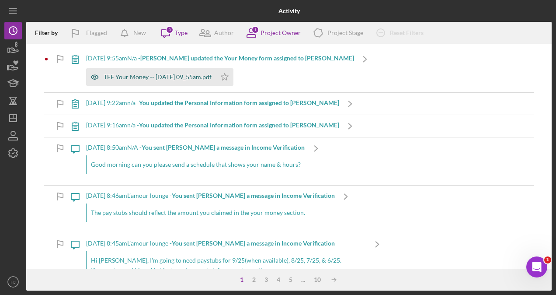
click at [168, 70] on div "TFF Your Money -- [DATE] 09_55am.pdf" at bounding box center [151, 76] width 130 height 17
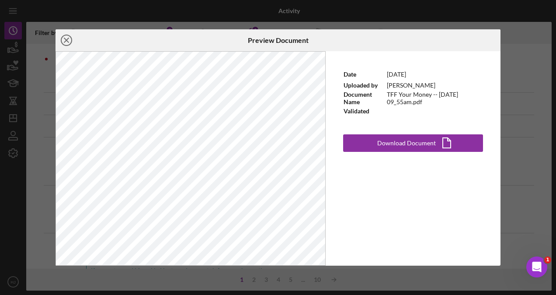
click at [66, 41] on line at bounding box center [66, 40] width 4 height 4
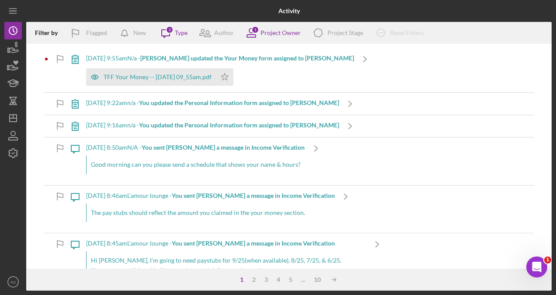
click at [215, 58] on b "[PERSON_NAME] updated the Your Money form assigned to [PERSON_NAME]" at bounding box center [247, 57] width 214 height 7
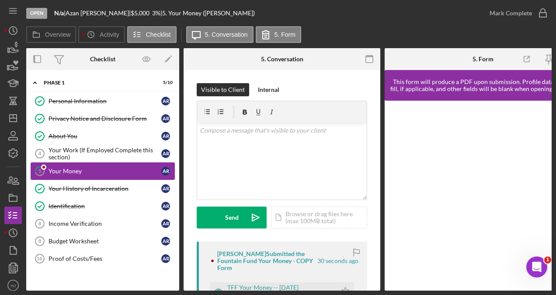
click at [67, 165] on link "5 Your Money A R" at bounding box center [103, 170] width 144 height 17
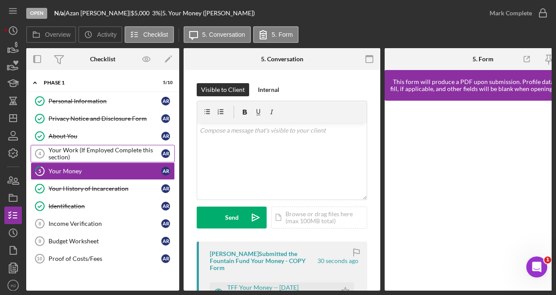
click at [76, 145] on link "Your Work (If Employed Complete this section) 4 Your Work (If Employed Complete…" at bounding box center [103, 153] width 144 height 17
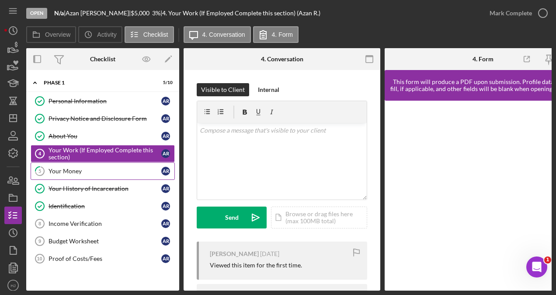
click at [66, 168] on div "Your Money" at bounding box center [105, 170] width 113 height 7
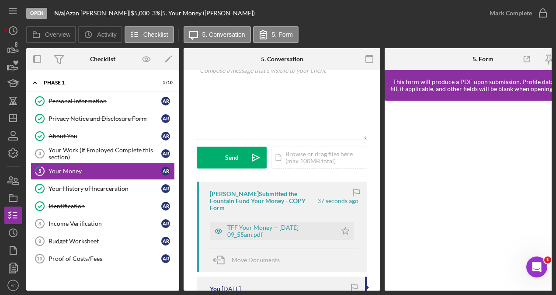
scroll to position [87, 0]
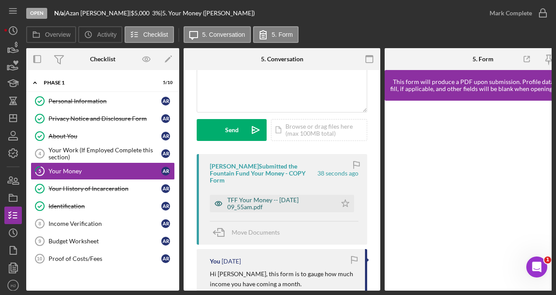
click at [240, 196] on div "TFF Your Money -- [DATE] 09_55am.pdf" at bounding box center [279, 203] width 105 height 14
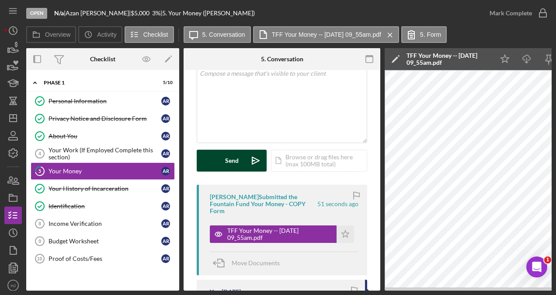
scroll to position [44, 0]
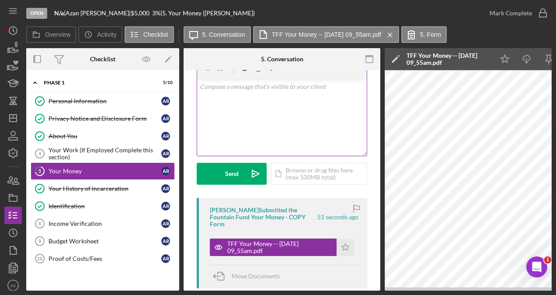
click at [234, 115] on div "v Color teal Color pink Remove color Add row above Add row below Add column bef…" at bounding box center [282, 117] width 170 height 76
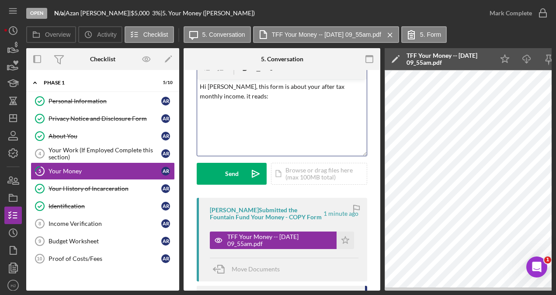
click at [354, 83] on p "Hi [PERSON_NAME], this form is about your after tax monthly income. it reads:" at bounding box center [282, 92] width 165 height 20
click at [236, 101] on p "Hi [PERSON_NAME], this form is about your after tax monthly income. It reads:" at bounding box center [282, 92] width 165 height 20
click at [316, 107] on p "That you make 2400 after taxes a month," at bounding box center [282, 109] width 165 height 10
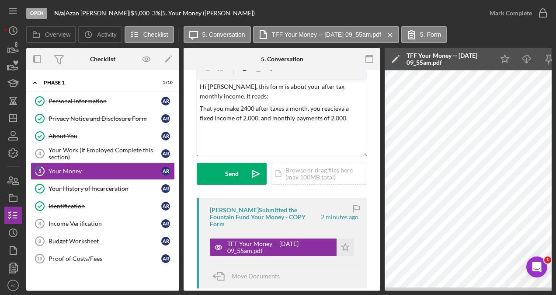
drag, startPoint x: 282, startPoint y: 127, endPoint x: 293, endPoint y: 130, distance: 11.3
click at [285, 128] on div "v Color teal Color pink Remove color Add row above Add row below Add column bef…" at bounding box center [282, 117] width 170 height 76
click at [349, 121] on p "That you make 2400 after taxes a month, you receive a fixed income of 2,000, an…" at bounding box center [282, 114] width 165 height 20
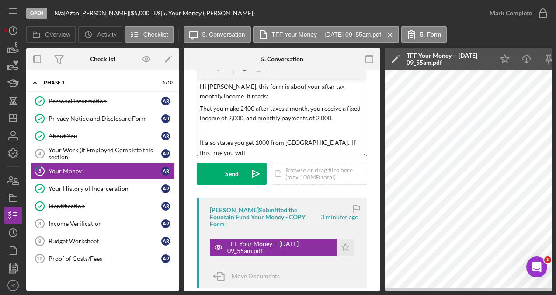
scroll to position [3, 0]
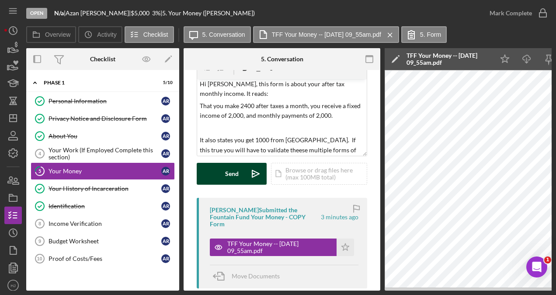
click at [231, 176] on div "Send" at bounding box center [232, 174] width 14 height 22
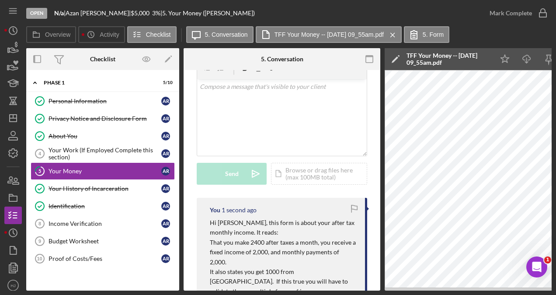
scroll to position [0, 0]
click at [539, 269] on icon "Open Intercom Messenger" at bounding box center [535, 265] width 14 height 14
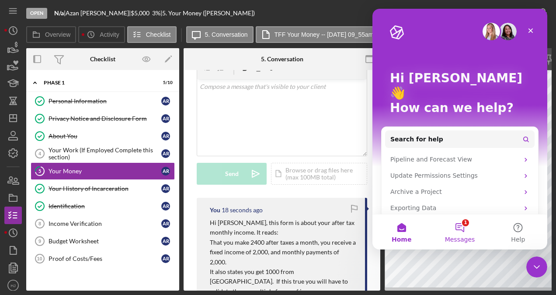
click at [474, 234] on button "1 Messages" at bounding box center [460, 231] width 58 height 35
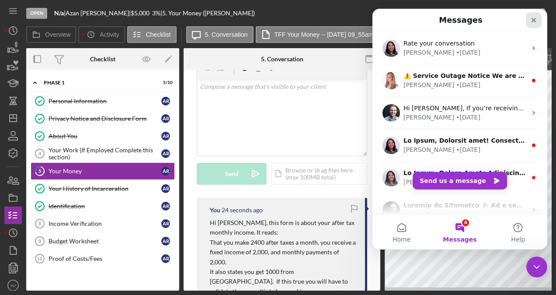
click at [536, 23] on icon "Close" at bounding box center [533, 20] width 7 height 7
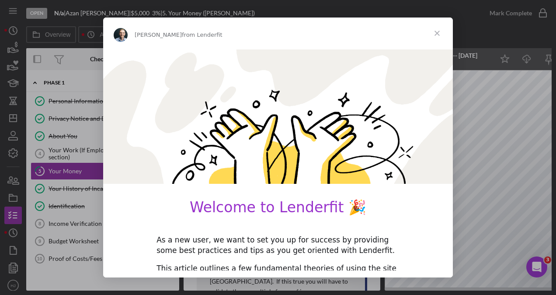
click at [440, 35] on span "Close" at bounding box center [436, 32] width 31 height 31
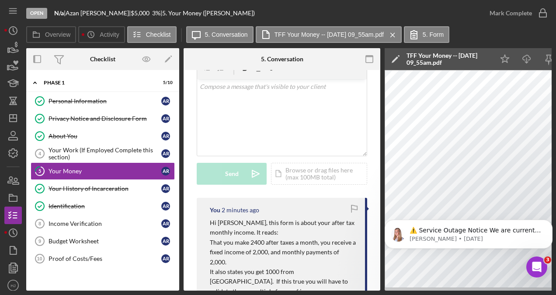
click at [23, 52] on nav "Icon/Menu Icon/Dashboard Dashboard Navigation Divider Mobile Checklist Navigati…" at bounding box center [15, 145] width 22 height 290
click at [14, 51] on icon "button" at bounding box center [13, 50] width 9 height 5
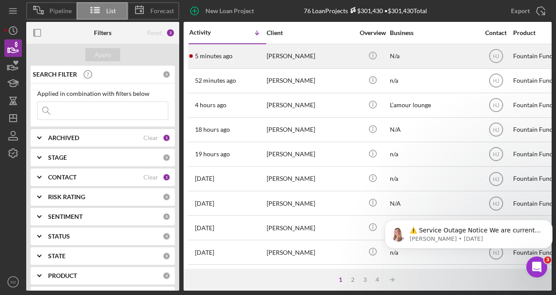
click at [270, 59] on div "[PERSON_NAME]" at bounding box center [310, 56] width 87 height 23
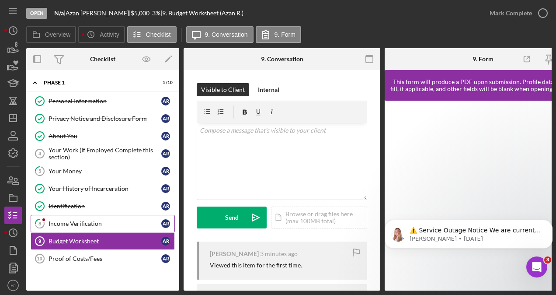
click at [59, 220] on div "Income Verification" at bounding box center [105, 223] width 113 height 7
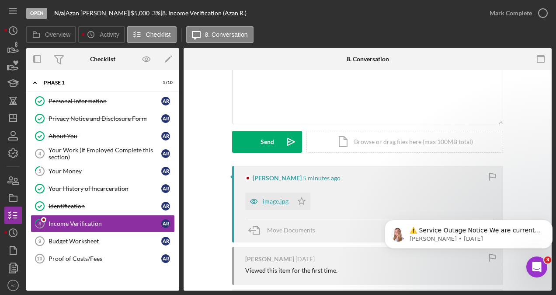
scroll to position [87, 0]
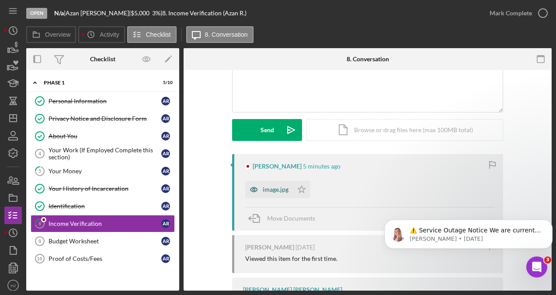
click at [272, 190] on div "image.jpg" at bounding box center [276, 189] width 26 height 7
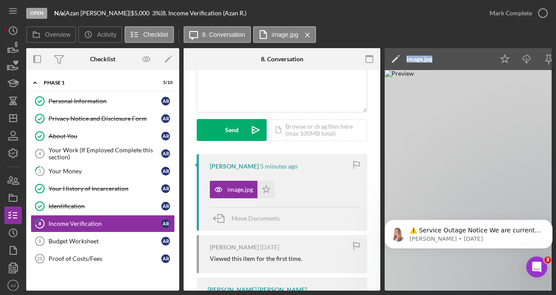
drag, startPoint x: 369, startPoint y: 288, endPoint x: 384, endPoint y: 285, distance: 15.0
click at [384, 285] on div "Overview Internal Workflow Stage Open Icon/Dropdown Arrow Archive (can unarchiv…" at bounding box center [288, 169] width 525 height 242
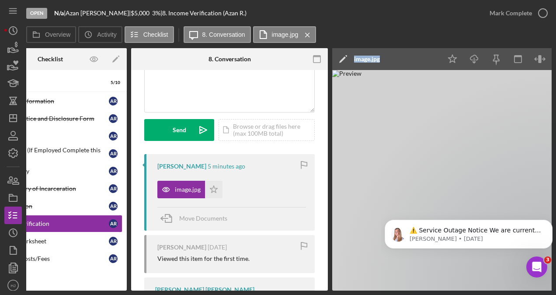
scroll to position [0, 54]
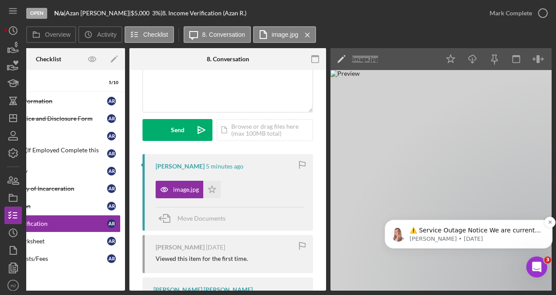
click at [480, 240] on p "[PERSON_NAME] • [DATE]" at bounding box center [476, 239] width 132 height 8
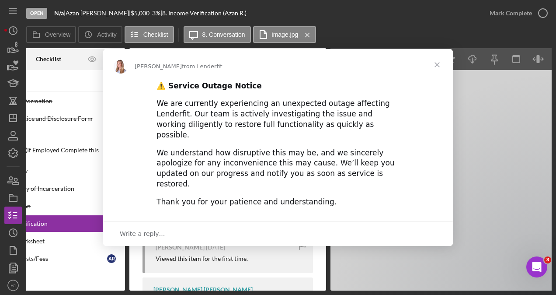
scroll to position [0, 0]
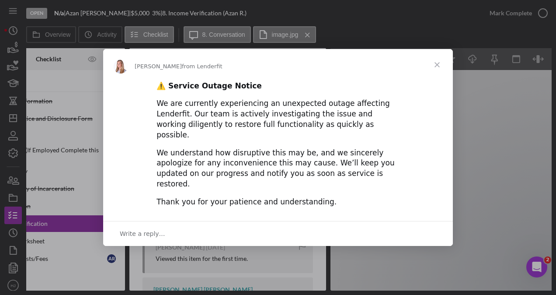
click at [444, 73] on span "Close" at bounding box center [436, 64] width 31 height 31
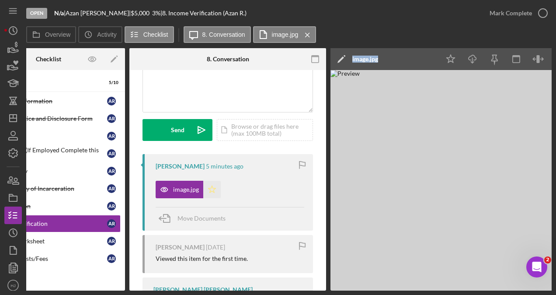
click at [210, 187] on polygon "button" at bounding box center [211, 188] width 7 height 7
drag, startPoint x: 125, startPoint y: 287, endPoint x: 94, endPoint y: 286, distance: 31.0
click at [94, 286] on div "Overview Internal Workflow Stage Open Icon/Dropdown Arrow Archive (can unarchiv…" at bounding box center [288, 169] width 525 height 242
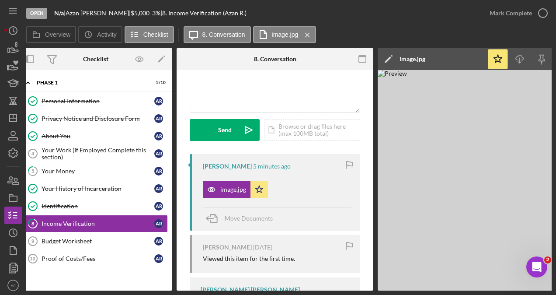
scroll to position [0, 6]
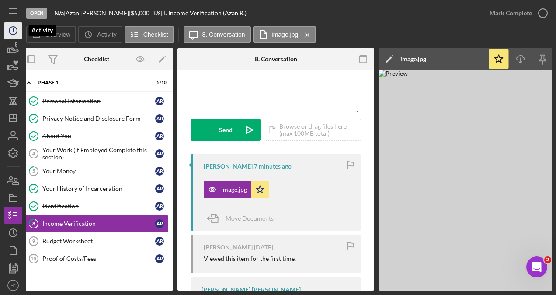
click at [11, 30] on icon "Icon/History" at bounding box center [13, 31] width 22 height 22
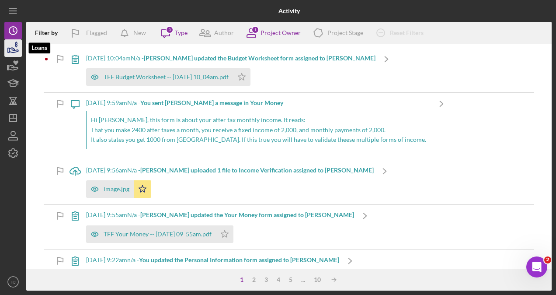
click at [13, 51] on icon "button" at bounding box center [13, 48] width 22 height 22
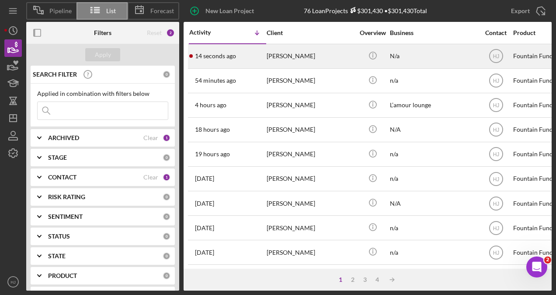
click at [283, 59] on div "[PERSON_NAME]" at bounding box center [310, 56] width 87 height 23
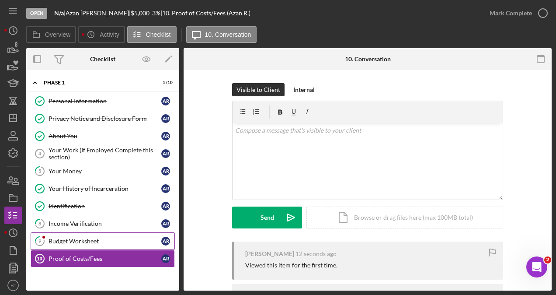
click at [111, 237] on div "Budget Worksheet" at bounding box center [105, 240] width 113 height 7
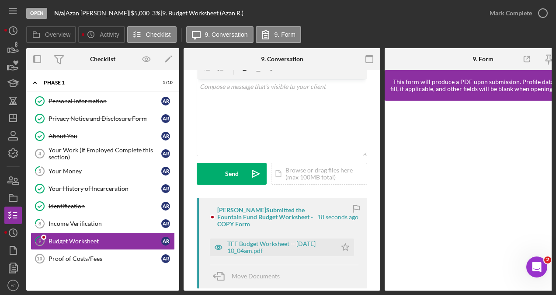
scroll to position [87, 0]
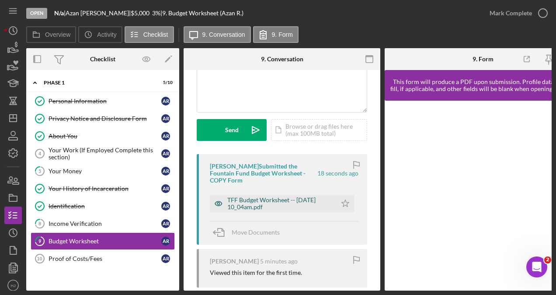
click at [268, 203] on div "TFF Budget Worksheet -- [DATE] 10_04am.pdf" at bounding box center [273, 203] width 127 height 17
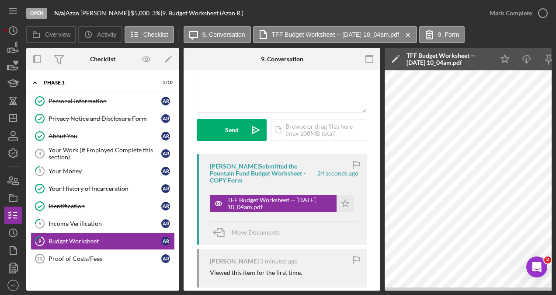
drag, startPoint x: 340, startPoint y: 290, endPoint x: 379, endPoint y: 284, distance: 40.2
click at [379, 284] on div "Open N/a | [PERSON_NAME] | $5,000 $5,000 3 % | 9. Budget Worksheet (Azan R.) [P…" at bounding box center [278, 147] width 556 height 295
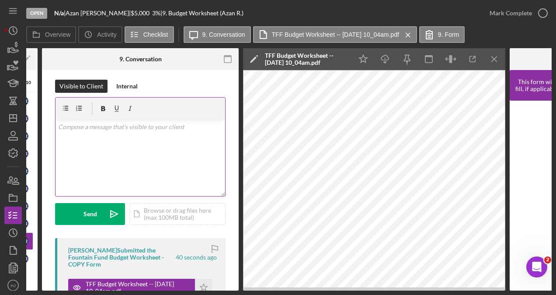
scroll to position [0, 0]
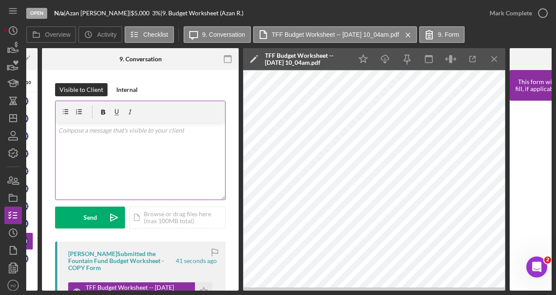
click at [97, 139] on div "v Color teal Color pink Remove color Add row above Add row below Add column bef…" at bounding box center [141, 161] width 170 height 76
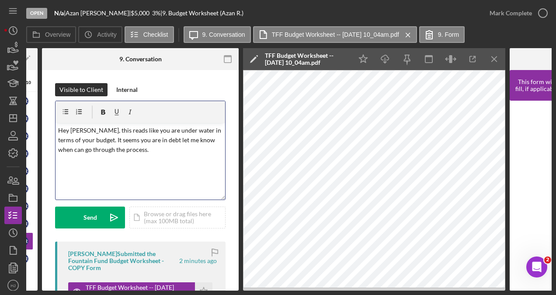
click at [155, 137] on p "Hey [PERSON_NAME], this reads like you are under water in terms of your budget.…" at bounding box center [140, 139] width 165 height 29
click at [90, 209] on div "Send" at bounding box center [90, 217] width 14 height 22
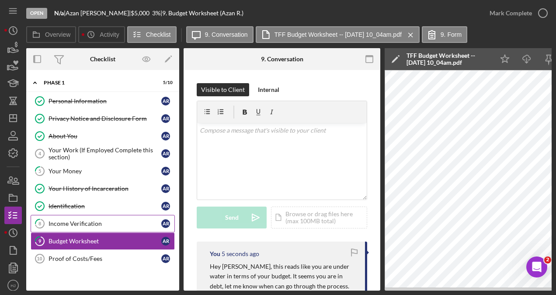
click at [80, 220] on div "Income Verification" at bounding box center [105, 223] width 113 height 7
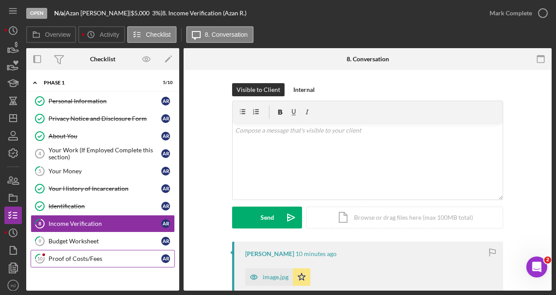
click at [79, 255] on div "Proof of Costs/Fees" at bounding box center [105, 258] width 113 height 7
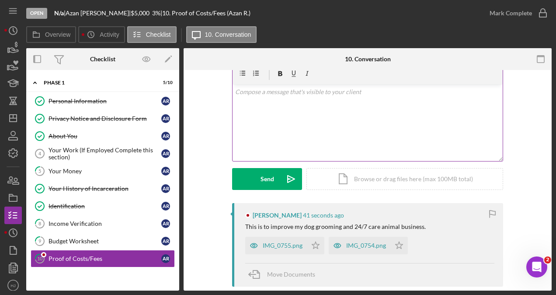
scroll to position [131, 0]
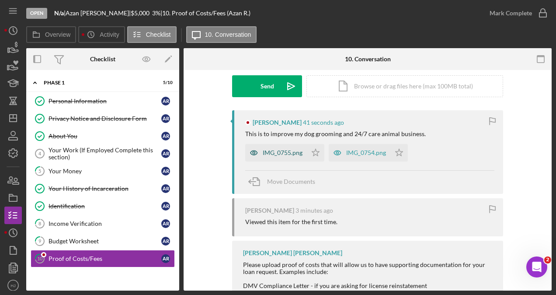
click at [278, 151] on div "IMG_0755.png" at bounding box center [283, 152] width 40 height 7
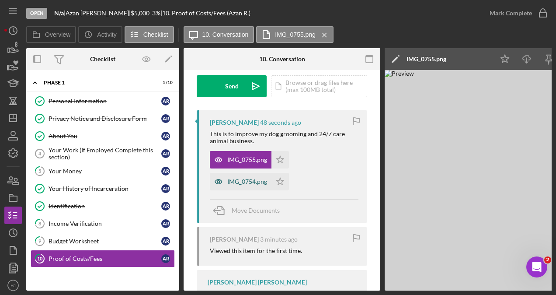
click at [245, 182] on div "IMG_0754.png" at bounding box center [247, 181] width 40 height 7
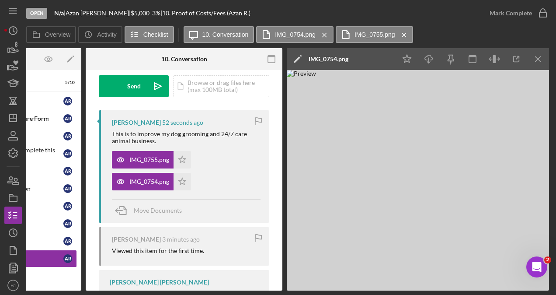
scroll to position [0, 103]
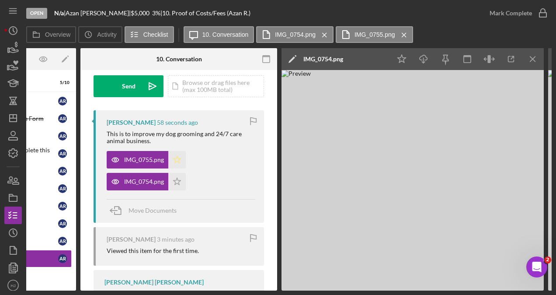
click at [176, 160] on icon "Icon/Star" at bounding box center [176, 159] width 17 height 17
click at [207, 292] on div "Open N/a | [PERSON_NAME] | $5,000 $5,000 3 % | 10. Proof of Costs/Fees (Azan R.…" at bounding box center [278, 147] width 556 height 295
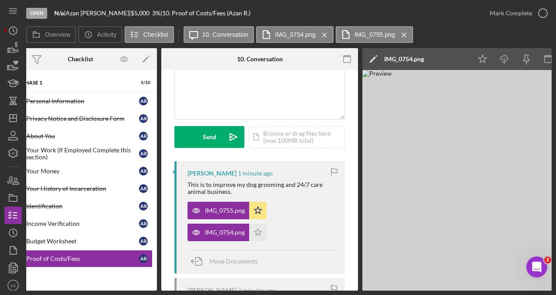
scroll to position [44, 0]
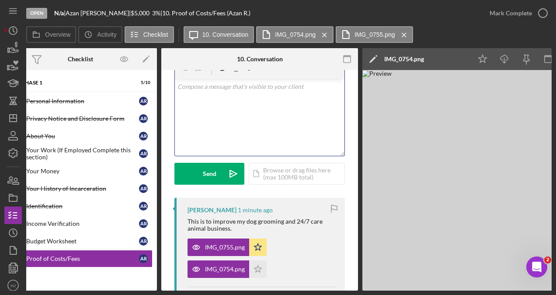
click at [215, 113] on div "v Color teal Color pink Remove color Add row above Add row below Add column bef…" at bounding box center [260, 117] width 170 height 76
click at [212, 112] on div "v Color teal Color pink Remove color Add row above Add row below Add column bef…" at bounding box center [260, 117] width 170 height 76
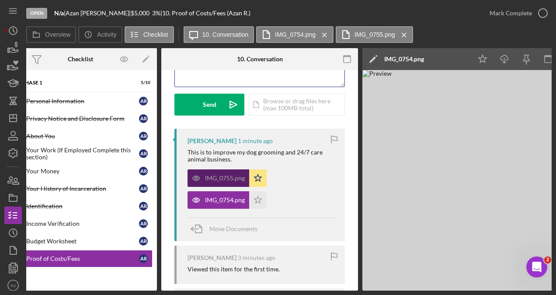
click at [217, 199] on div "[PERSON_NAME] 1 minute ago This is to improve my dog grooming and 24/7 care ani…" at bounding box center [259, 185] width 170 height 112
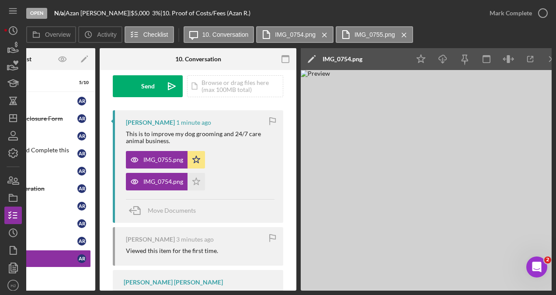
scroll to position [0, 113]
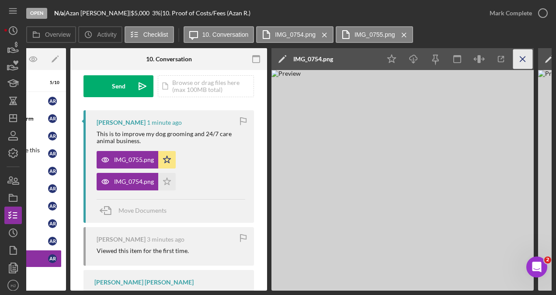
click at [527, 56] on icon "Icon/Menu Close" at bounding box center [523, 59] width 20 height 20
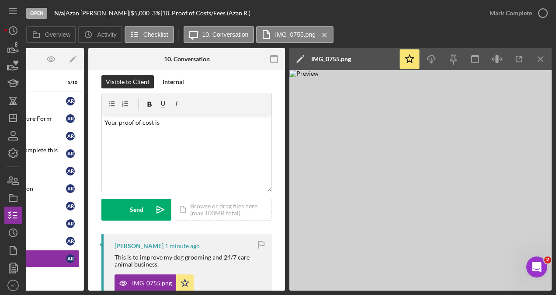
scroll to position [0, 0]
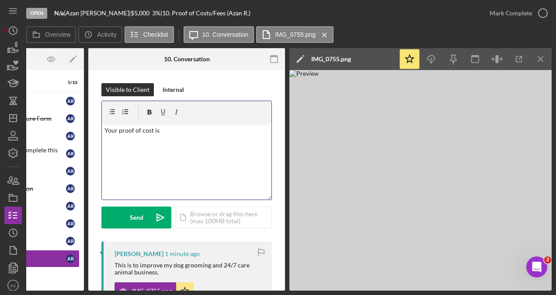
click at [168, 129] on p "Your proof of cost is" at bounding box center [186, 130] width 165 height 10
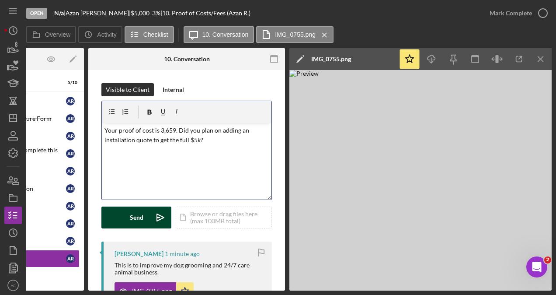
click at [134, 217] on div "Send" at bounding box center [137, 217] width 14 height 22
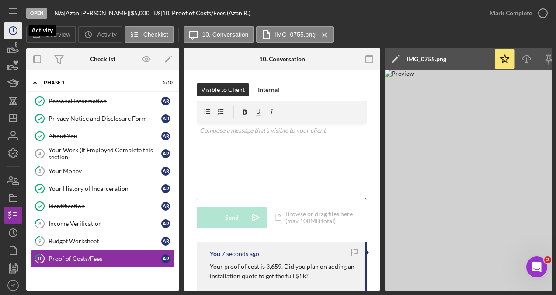
click at [14, 34] on circle "button" at bounding box center [13, 31] width 8 height 8
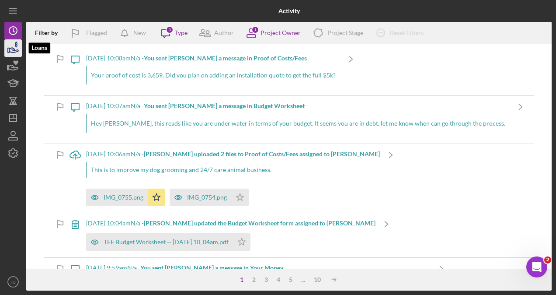
click at [13, 50] on icon "button" at bounding box center [13, 50] width 9 height 5
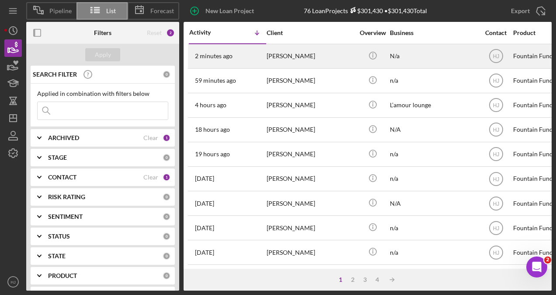
click at [278, 55] on div "[PERSON_NAME]" at bounding box center [310, 56] width 87 height 23
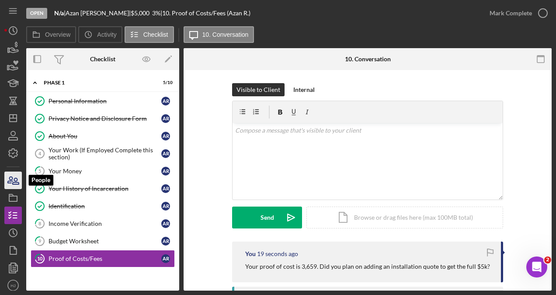
click at [17, 177] on icon "button" at bounding box center [13, 180] width 22 height 22
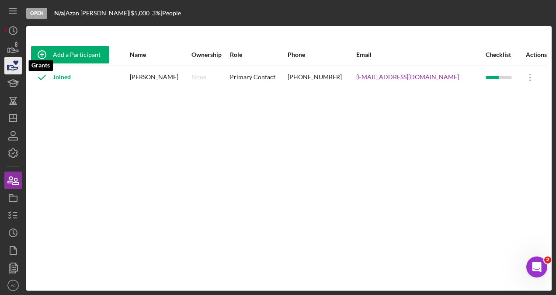
click at [14, 64] on icon "button" at bounding box center [13, 66] width 22 height 22
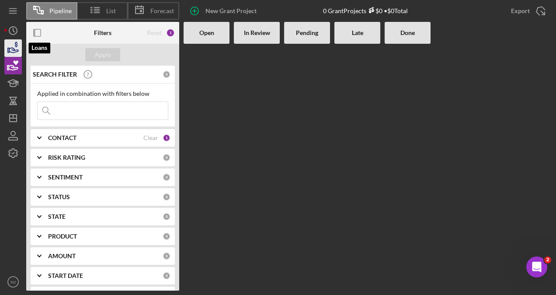
click at [14, 50] on icon "button" at bounding box center [13, 50] width 9 height 5
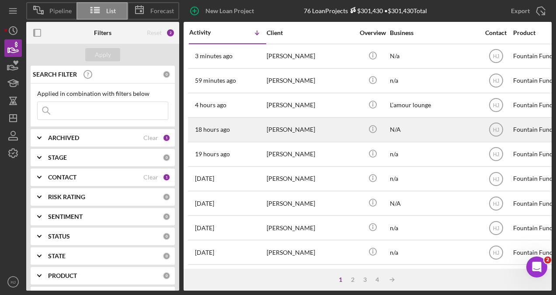
click at [302, 124] on div "[PERSON_NAME]" at bounding box center [310, 129] width 87 height 23
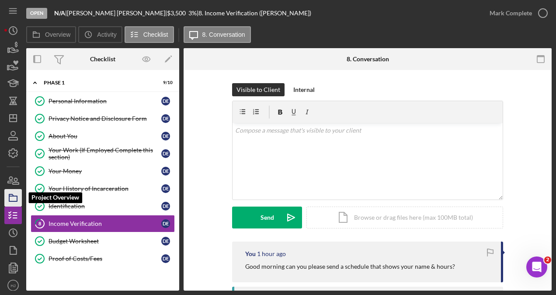
click at [10, 198] on icon "button" at bounding box center [13, 198] width 22 height 22
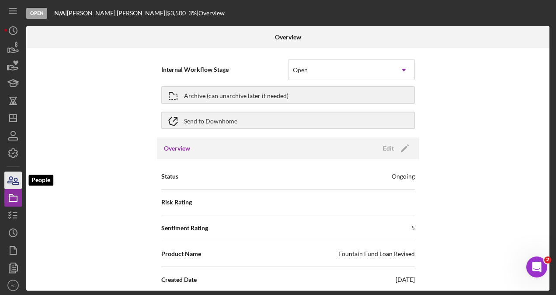
click at [9, 181] on icon "button" at bounding box center [10, 180] width 5 height 6
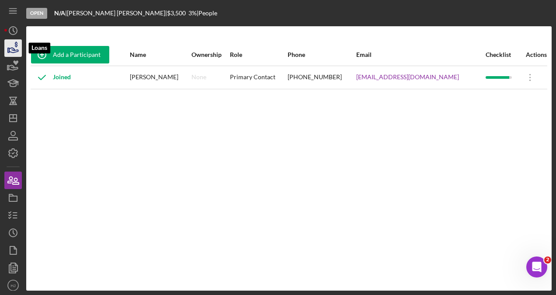
click at [16, 51] on icon "button" at bounding box center [13, 48] width 22 height 22
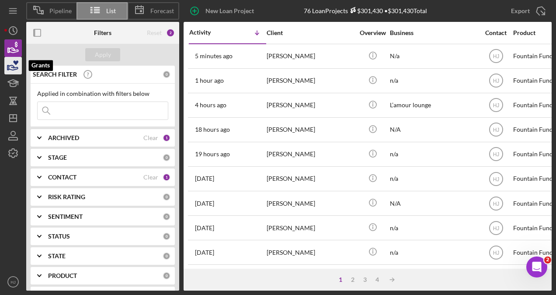
click at [16, 69] on icon "button" at bounding box center [13, 67] width 9 height 5
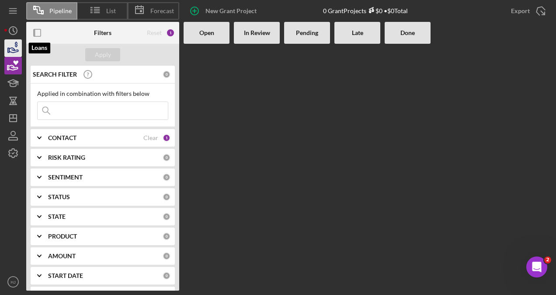
click at [16, 52] on icon "button" at bounding box center [13, 50] width 9 height 5
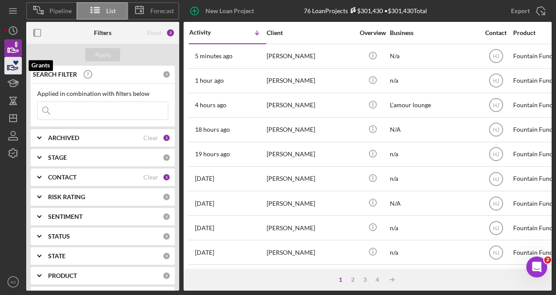
click at [14, 59] on icon "button" at bounding box center [13, 66] width 22 height 22
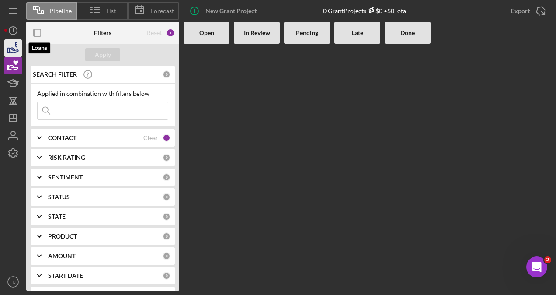
click at [17, 45] on icon "button" at bounding box center [16, 45] width 3 height 6
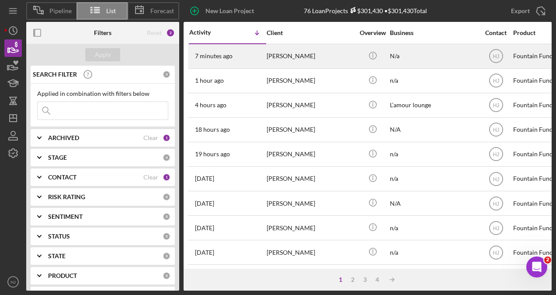
click at [263, 49] on div "7 minutes ago [PERSON_NAME]" at bounding box center [227, 56] width 76 height 23
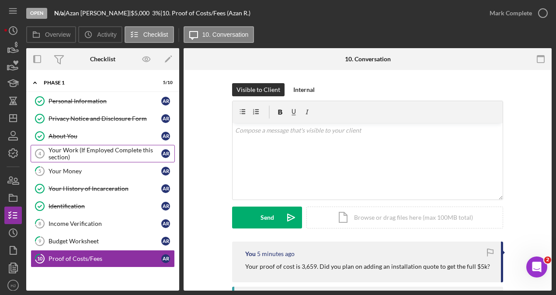
click at [97, 149] on div "Your Work (If Employed Complete this section)" at bounding box center [105, 153] width 113 height 14
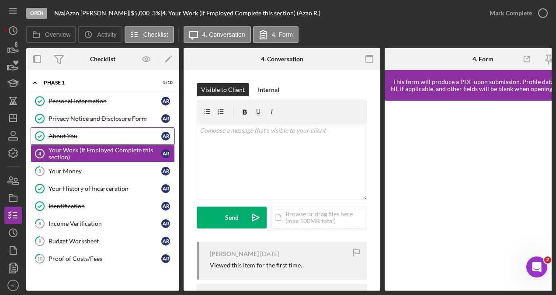
click at [68, 134] on div "About You" at bounding box center [105, 135] width 113 height 7
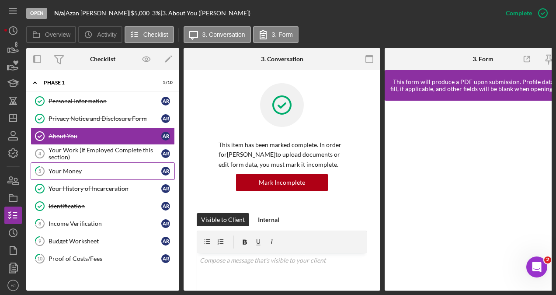
click at [74, 169] on div "Your Money" at bounding box center [105, 170] width 113 height 7
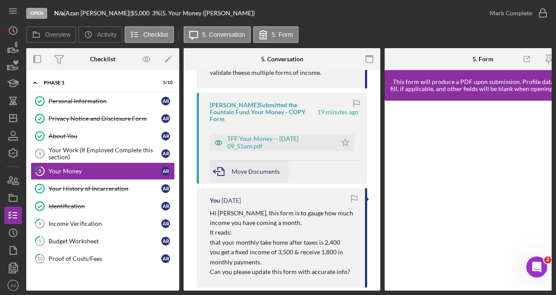
scroll to position [219, 0]
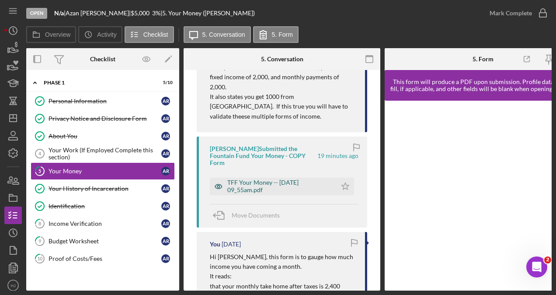
click at [251, 179] on div "TFF Your Money -- [DATE] 09_55am.pdf" at bounding box center [279, 186] width 105 height 14
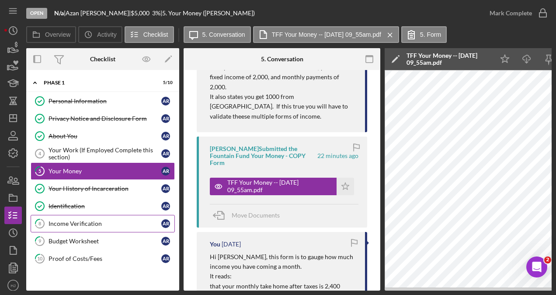
click at [85, 215] on link "8 Income Verification A R" at bounding box center [103, 223] width 144 height 17
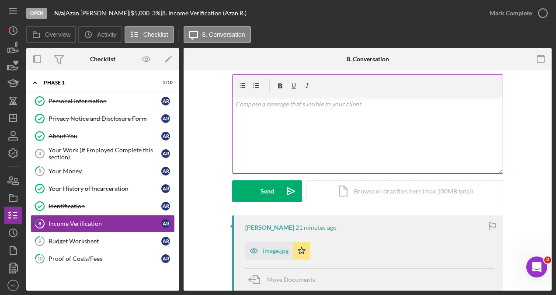
scroll to position [25, 0]
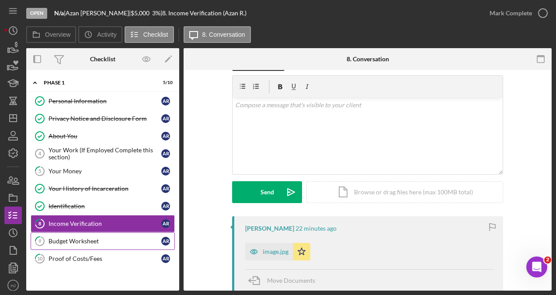
click at [119, 238] on div "Budget Worksheet" at bounding box center [105, 240] width 113 height 7
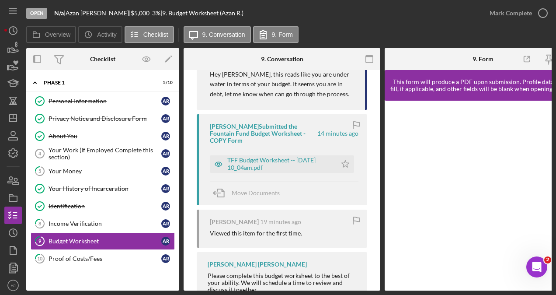
scroll to position [191, 0]
click at [283, 157] on div "TFF Budget Worksheet -- [DATE] 10_04am.pdf" at bounding box center [279, 164] width 105 height 14
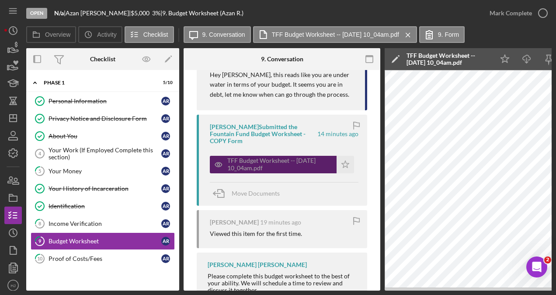
click at [249, 157] on div "TFF Budget Worksheet -- [DATE] 10_04am.pdf" at bounding box center [279, 164] width 105 height 14
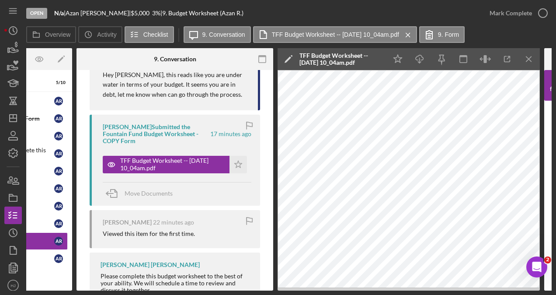
scroll to position [0, 0]
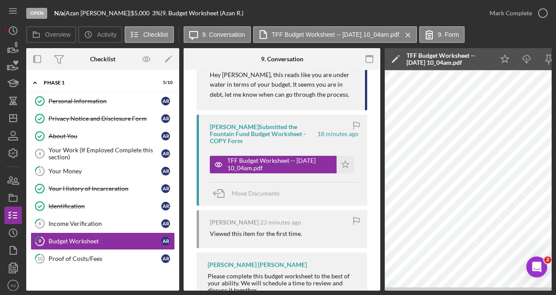
drag, startPoint x: 325, startPoint y: 14, endPoint x: 316, endPoint y: 18, distance: 9.6
drag, startPoint x: 316, startPoint y: 18, endPoint x: 298, endPoint y: 18, distance: 18.4
click at [298, 18] on div "Open N/a | [PERSON_NAME] | $5,000 $5,000 3 % | 9. Budget Worksheet (Azan R.)" at bounding box center [253, 13] width 455 height 26
click at [15, 46] on icon "button" at bounding box center [16, 45] width 3 height 6
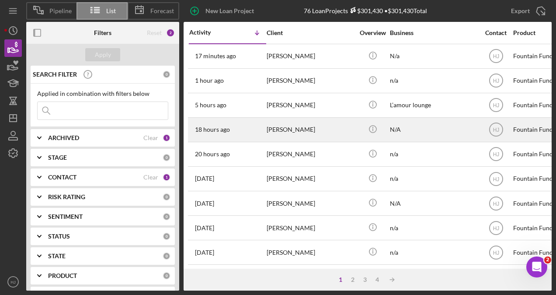
click at [301, 125] on div "[PERSON_NAME]" at bounding box center [310, 129] width 87 height 23
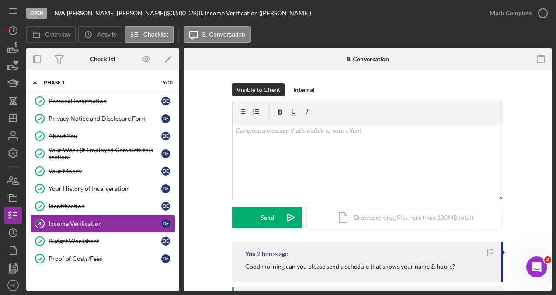
click at [102, 220] on div "Income Verification" at bounding box center [105, 223] width 113 height 7
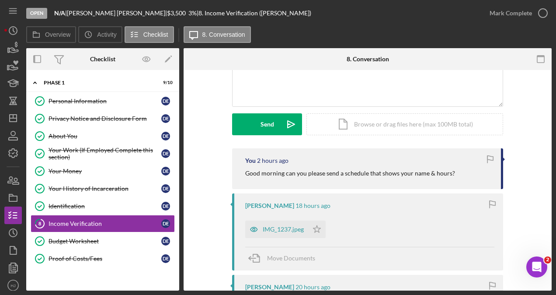
scroll to position [94, 0]
click at [278, 227] on div "IMG_1237.jpeg" at bounding box center [283, 228] width 41 height 7
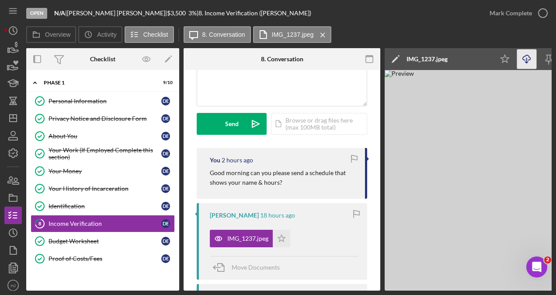
click at [531, 57] on icon "Icon/Download" at bounding box center [527, 59] width 20 height 20
click at [277, 6] on div "Open N/A | [PERSON_NAME] | $3,500 $3,500 3 % | 8. Income Verification ([PERSON_…" at bounding box center [253, 13] width 455 height 26
click at [7, 30] on icon "Icon/History" at bounding box center [13, 31] width 22 height 22
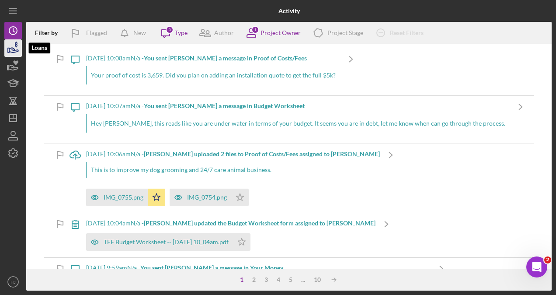
click at [21, 52] on icon "button" at bounding box center [13, 48] width 22 height 22
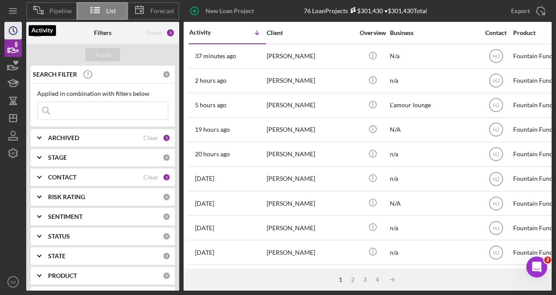
click at [13, 34] on icon "Icon/History" at bounding box center [13, 31] width 22 height 22
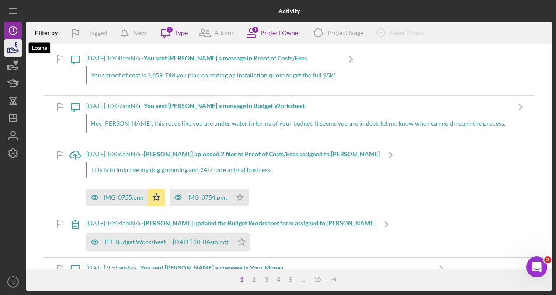
click at [15, 46] on icon "button" at bounding box center [13, 48] width 22 height 22
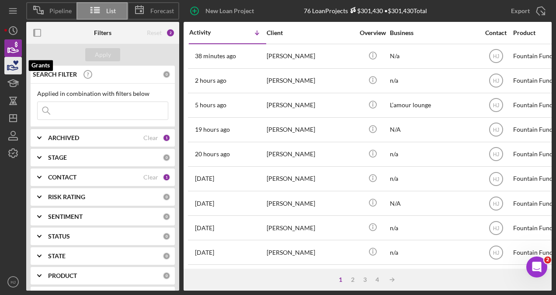
click at [17, 68] on icon "button" at bounding box center [13, 67] width 9 height 5
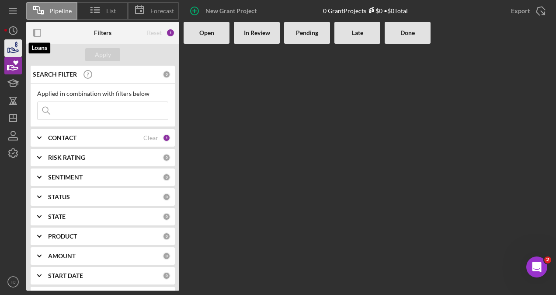
click at [16, 53] on icon "button" at bounding box center [13, 48] width 22 height 22
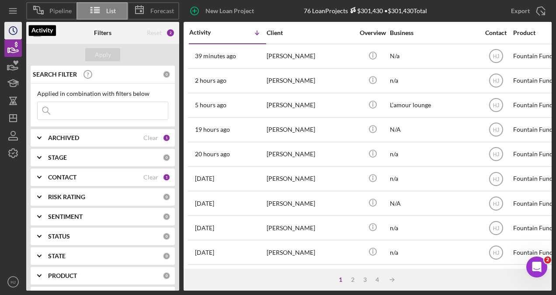
click at [18, 32] on icon "Icon/History" at bounding box center [13, 31] width 22 height 22
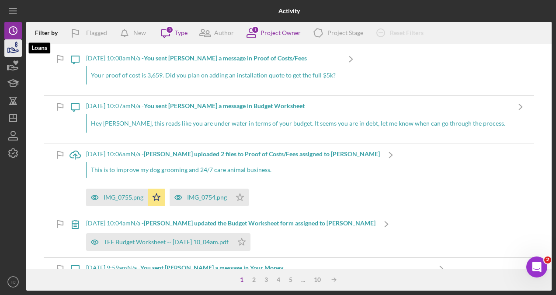
click at [21, 50] on icon "button" at bounding box center [13, 48] width 22 height 22
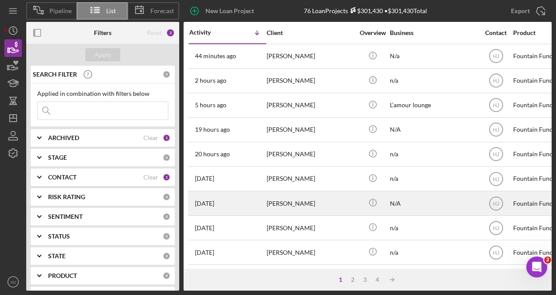
click at [300, 204] on div "[PERSON_NAME]" at bounding box center [310, 202] width 87 height 23
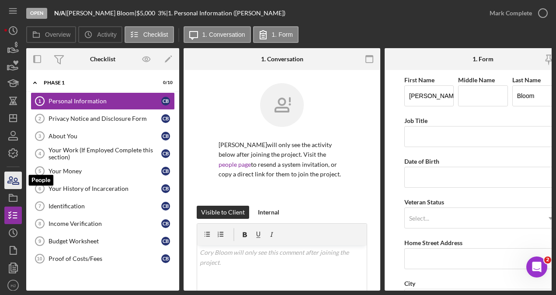
click at [11, 183] on icon "button" at bounding box center [10, 180] width 5 height 6
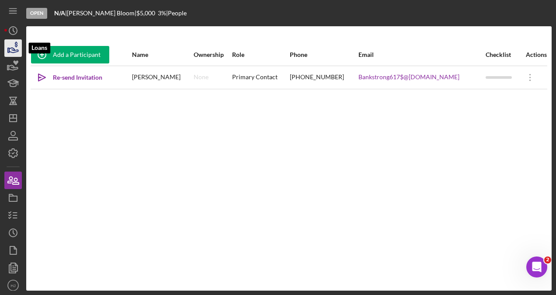
click at [17, 46] on icon "button" at bounding box center [13, 48] width 22 height 22
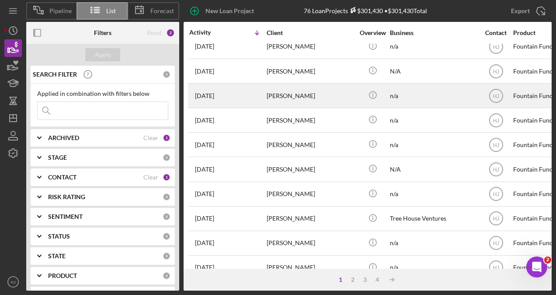
scroll to position [132, 0]
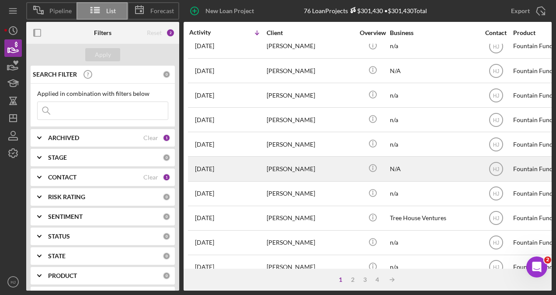
click at [278, 170] on div "[PERSON_NAME]" at bounding box center [310, 168] width 87 height 23
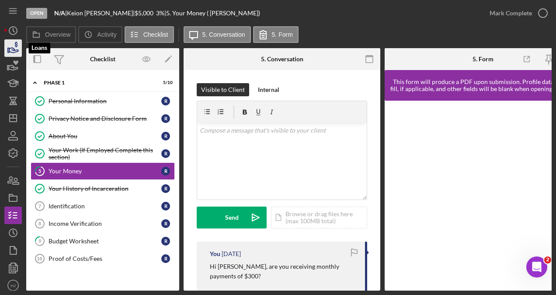
click at [17, 44] on icon "button" at bounding box center [16, 45] width 3 height 6
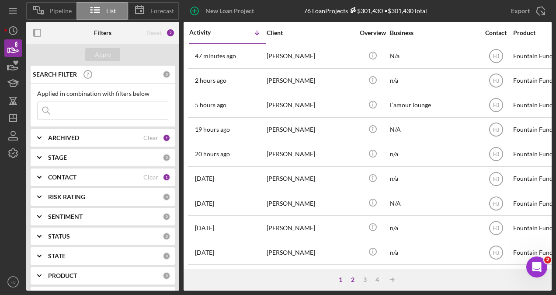
click at [351, 280] on div "2" at bounding box center [353, 279] width 12 height 7
click at [352, 276] on div "1" at bounding box center [349, 279] width 12 height 7
click at [547, 288] on div "1 2 3 4 Icon/Table Sort Arrow" at bounding box center [368, 279] width 368 height 22
click at [12, 63] on icon "button" at bounding box center [13, 66] width 22 height 22
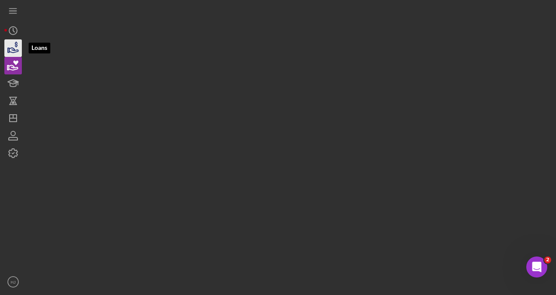
click at [15, 50] on icon "button" at bounding box center [13, 50] width 9 height 5
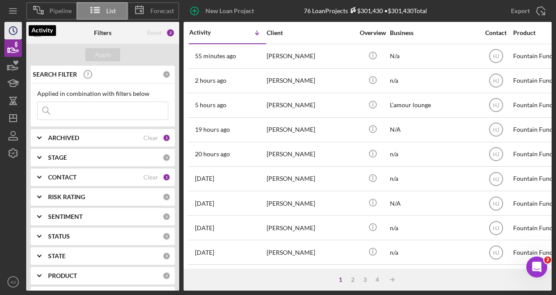
click at [16, 35] on icon "Icon/History" at bounding box center [13, 31] width 22 height 22
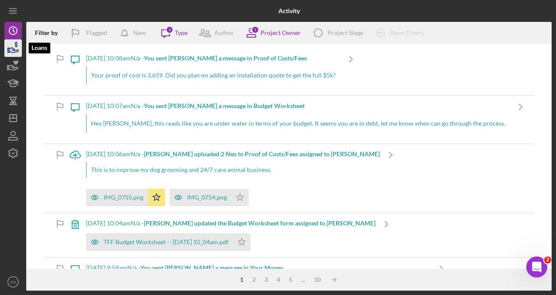
click at [17, 55] on icon "button" at bounding box center [13, 48] width 22 height 22
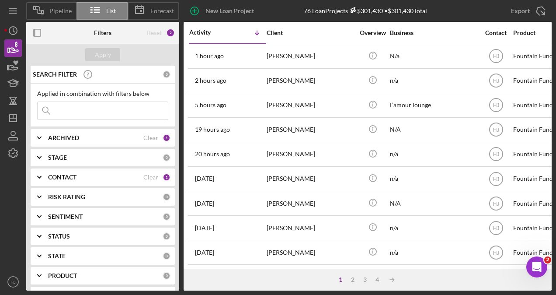
click at [73, 108] on input at bounding box center [103, 110] width 130 height 17
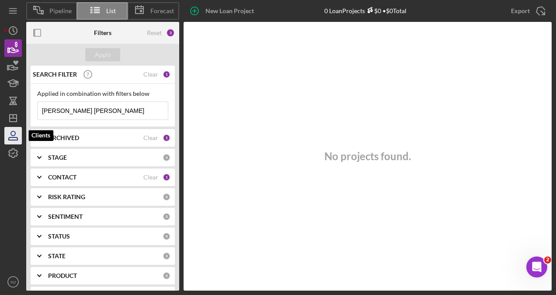
type input "[PERSON_NAME] [PERSON_NAME]"
click at [12, 135] on icon "button" at bounding box center [13, 133] width 4 height 4
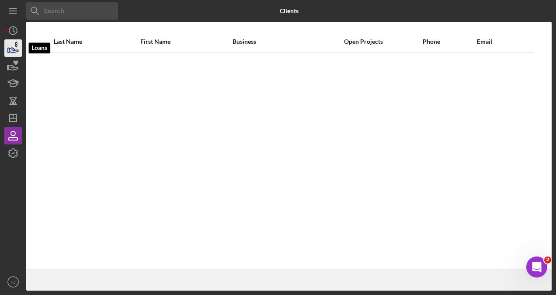
click at [17, 54] on icon "button" at bounding box center [13, 48] width 22 height 22
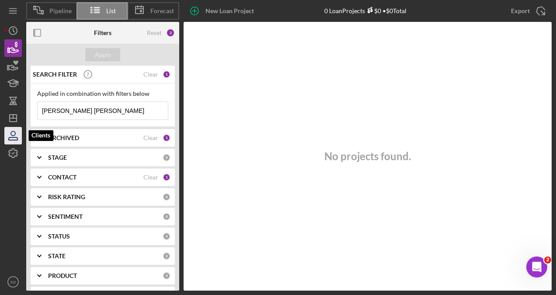
click at [15, 142] on icon "button" at bounding box center [13, 136] width 22 height 22
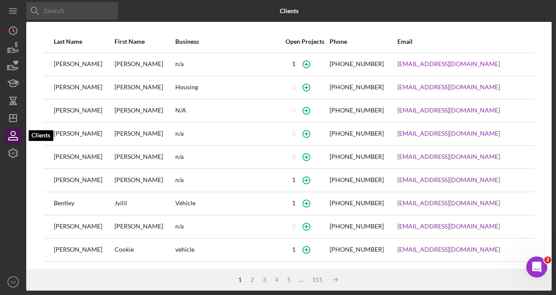
click at [15, 139] on icon "button" at bounding box center [13, 136] width 22 height 22
click at [11, 116] on icon "Icon/Dashboard" at bounding box center [13, 118] width 22 height 22
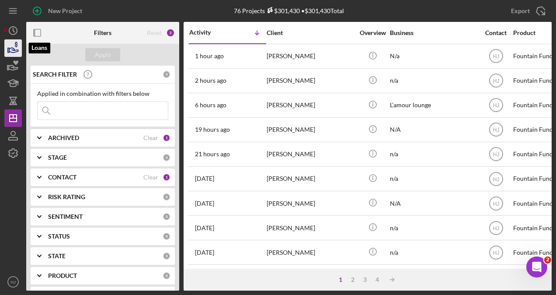
click at [11, 54] on icon "button" at bounding box center [13, 48] width 22 height 22
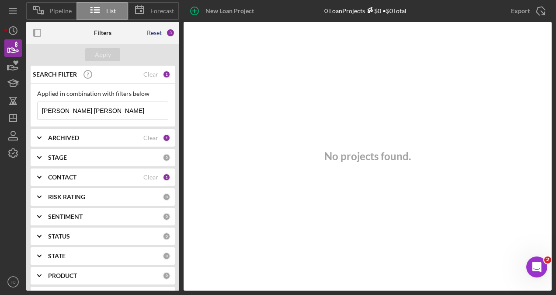
click at [155, 34] on div "Reset" at bounding box center [154, 32] width 15 height 7
click at [109, 51] on div "Apply" at bounding box center [103, 54] width 16 height 13
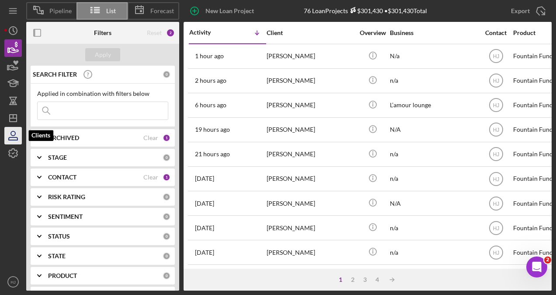
click at [15, 129] on icon "button" at bounding box center [13, 136] width 22 height 22
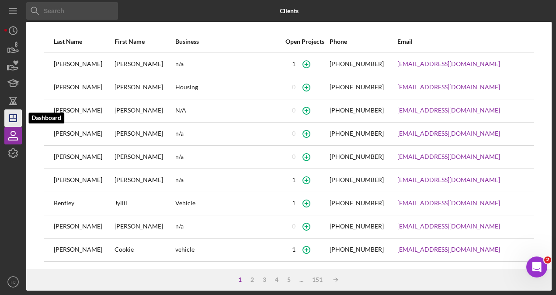
click at [16, 113] on icon "Icon/Dashboard" at bounding box center [13, 118] width 22 height 22
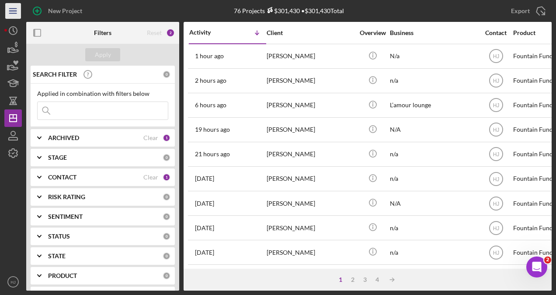
click at [13, 18] on icon "Icon/Menu" at bounding box center [13, 11] width 20 height 20
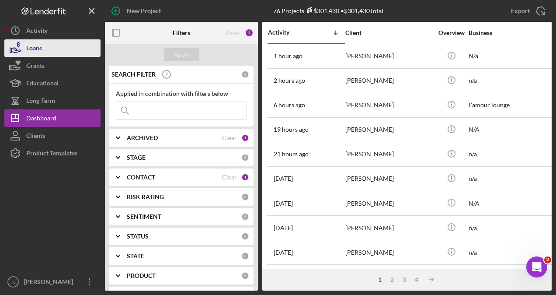
click at [31, 48] on div "Loans" at bounding box center [34, 49] width 16 height 20
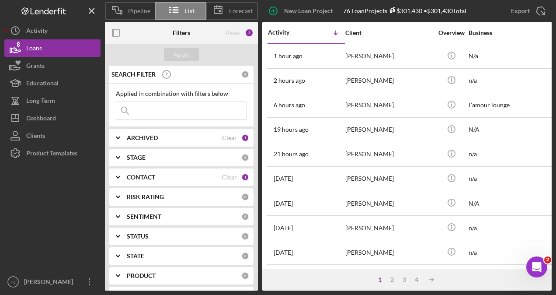
click at [139, 111] on input at bounding box center [181, 110] width 130 height 17
type input "[PERSON_NAME] [PERSON_NAME]"
click button "Icon/Info" at bounding box center [451, 55] width 20 height 20
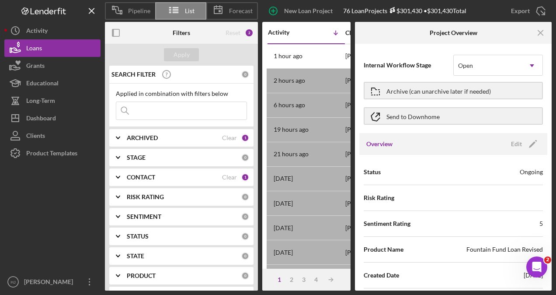
click at [212, 113] on input at bounding box center [181, 110] width 130 height 17
click at [385, 52] on div "Internal Workflow Stage Open Icon/Dropdown Arrow Archive (can unarchive later i…" at bounding box center [453, 90] width 188 height 85
click at [538, 31] on icon "Icon/Menu Close" at bounding box center [541, 33] width 20 height 20
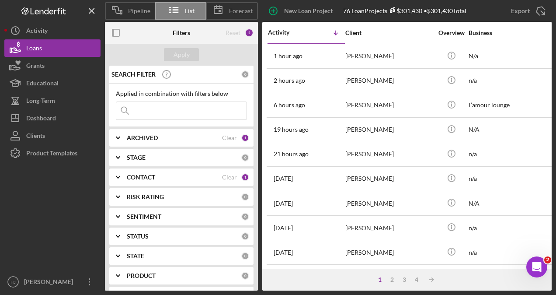
click at [217, 113] on input at bounding box center [181, 110] width 130 height 17
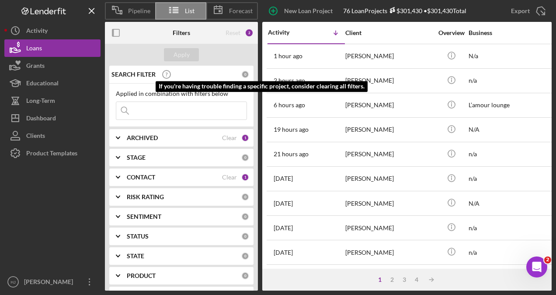
click at [164, 73] on icon at bounding box center [167, 74] width 22 height 22
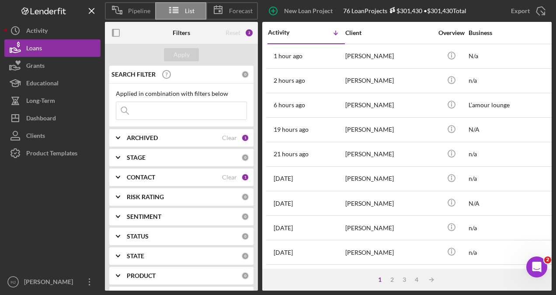
click at [241, 74] on div "0" at bounding box center [245, 74] width 8 height 8
click at [229, 138] on div "Clear" at bounding box center [229, 137] width 15 height 7
click at [184, 55] on div "Apply" at bounding box center [182, 54] width 16 height 13
click at [156, 181] on div "CONTACT Clear 1" at bounding box center [188, 176] width 122 height 17
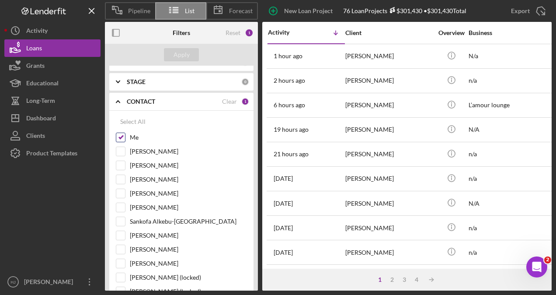
scroll to position [76, 0]
click at [127, 230] on div "[PERSON_NAME]" at bounding box center [181, 237] width 131 height 14
click at [123, 230] on input "[PERSON_NAME]" at bounding box center [120, 234] width 9 height 9
checkbox input "true"
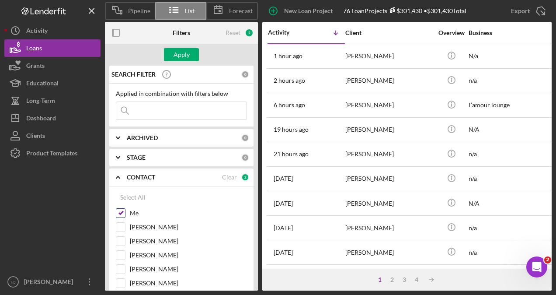
click at [124, 209] on input "Me" at bounding box center [120, 212] width 9 height 9
checkbox input "false"
click at [166, 111] on input at bounding box center [181, 110] width 130 height 17
type input "[PERSON_NAME] [PERSON_NAME]"
click at [190, 52] on button "Apply" at bounding box center [181, 54] width 35 height 13
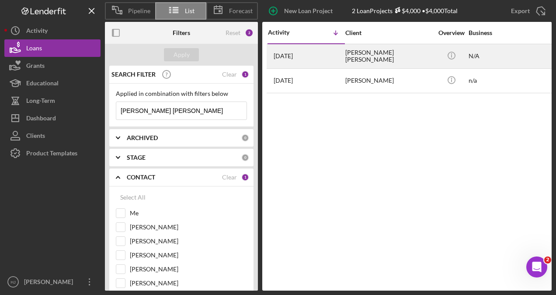
click at [373, 58] on div "[PERSON_NAME] [PERSON_NAME]" at bounding box center [388, 56] width 87 height 23
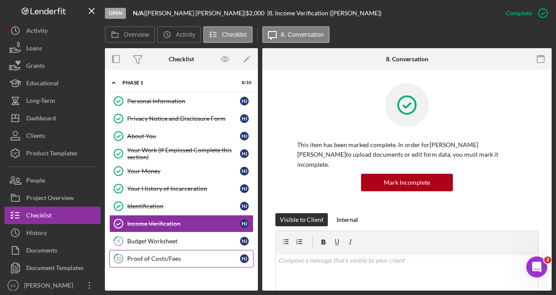
click at [138, 255] on div "Proof of Costs/Fees" at bounding box center [183, 258] width 113 height 7
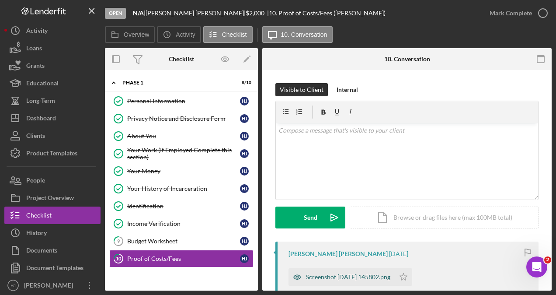
click at [333, 270] on div "Screenshot [DATE] 145802.png" at bounding box center [341, 276] width 106 height 17
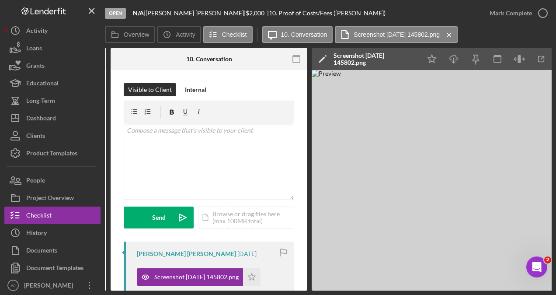
scroll to position [0, 143]
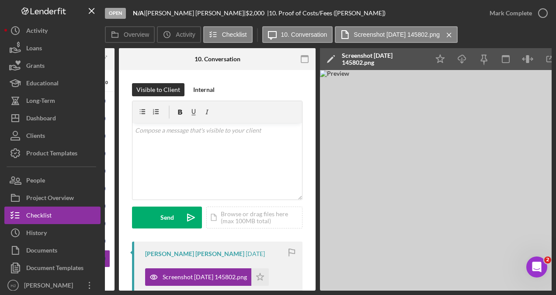
drag, startPoint x: 261, startPoint y: 291, endPoint x: 271, endPoint y: 291, distance: 10.5
click at [271, 291] on div "Open N/A | [PERSON_NAME] [PERSON_NAME] | $2,000 $2,000 | 10. Proof of Costs/Fee…" at bounding box center [278, 147] width 556 height 295
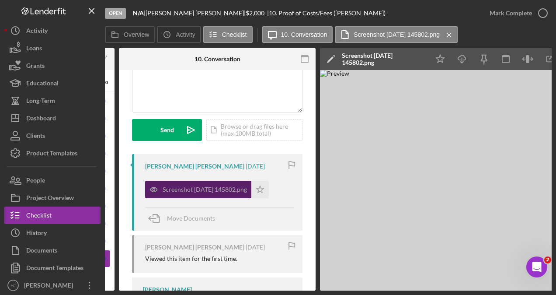
click at [211, 186] on div "Screenshot [DATE] 145802.png" at bounding box center [205, 189] width 84 height 7
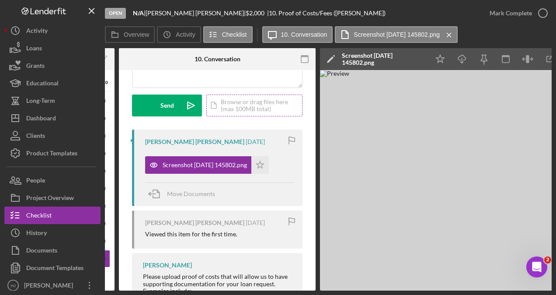
scroll to position [0, 0]
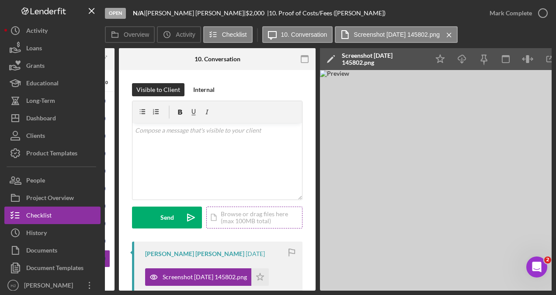
click at [230, 219] on div "Icon/Document Browse or drag files here (max 100MB total) Tap to choose files o…" at bounding box center [254, 217] width 96 height 22
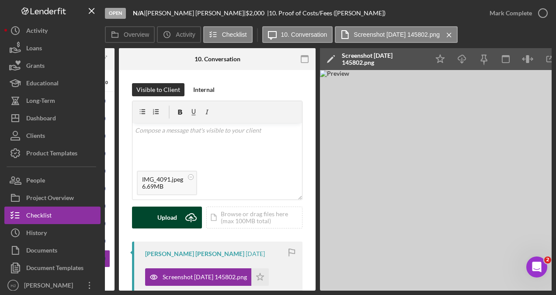
click at [173, 221] on div "Upload" at bounding box center [167, 217] width 20 height 22
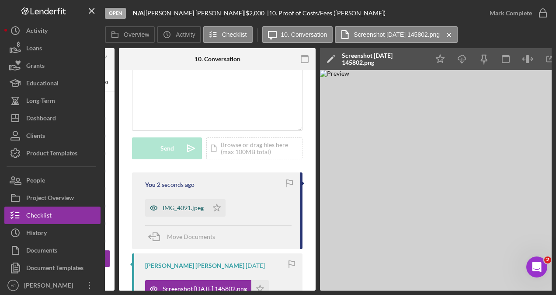
scroll to position [87, 0]
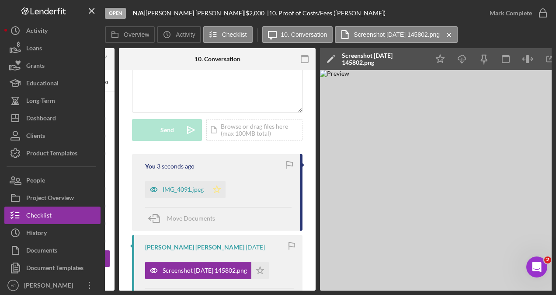
click at [215, 188] on polygon "button" at bounding box center [216, 188] width 7 height 7
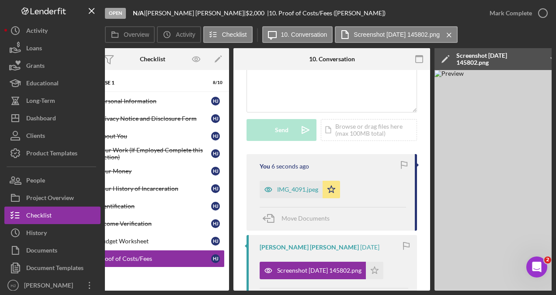
scroll to position [0, 0]
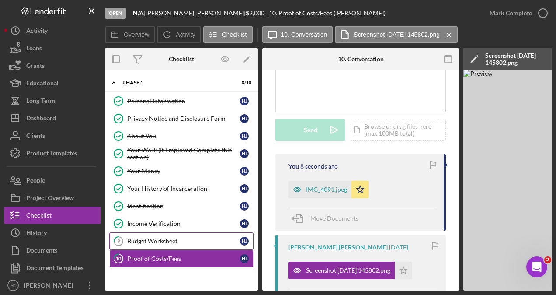
click at [144, 238] on div "Budget Worksheet" at bounding box center [183, 240] width 113 height 7
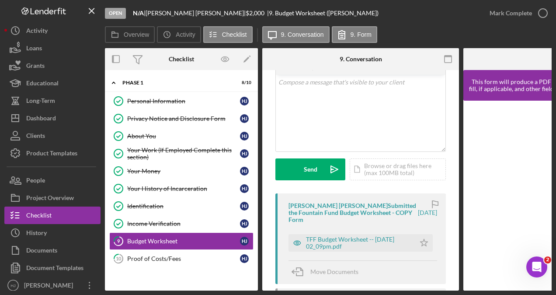
scroll to position [87, 0]
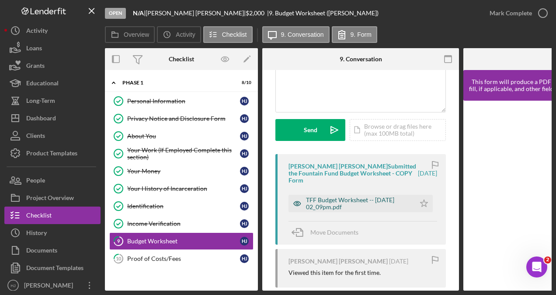
click at [337, 205] on div "TFF Budget Worksheet -- [DATE] 02_09pm.pdf" at bounding box center [358, 203] width 105 height 14
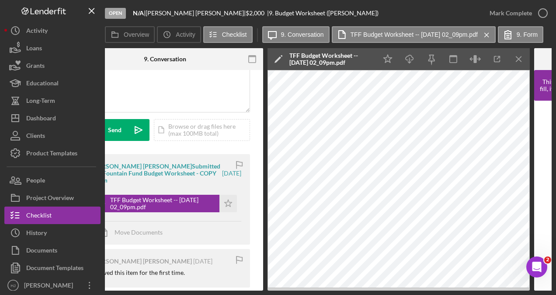
scroll to position [0, 201]
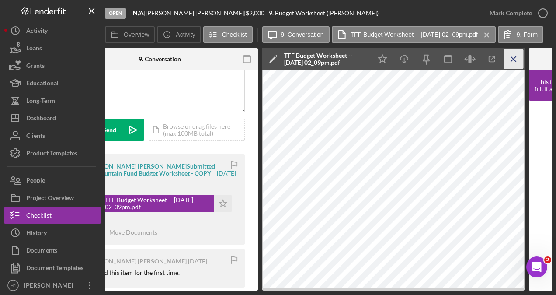
click at [512, 56] on icon "Icon/Menu Close" at bounding box center [514, 59] width 20 height 20
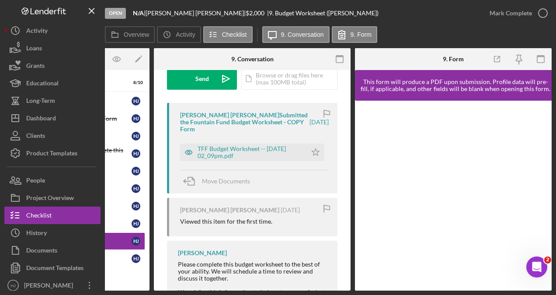
scroll to position [237, 0]
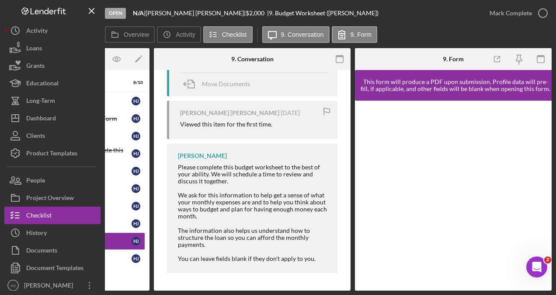
drag, startPoint x: 316, startPoint y: 287, endPoint x: 407, endPoint y: 279, distance: 92.1
click at [407, 279] on div "Overview Internal Workflow Stage Open Icon/Dropdown Arrow Archive (can unarchiv…" at bounding box center [328, 169] width 447 height 242
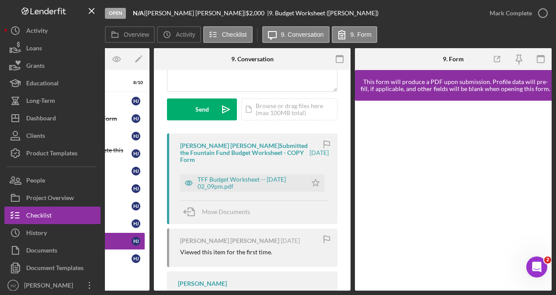
scroll to position [106, 0]
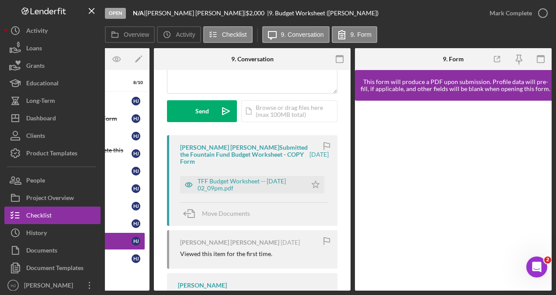
drag, startPoint x: 260, startPoint y: 290, endPoint x: 247, endPoint y: 291, distance: 12.7
click at [247, 291] on div "Open N/A | [PERSON_NAME] [PERSON_NAME] | $2,000 $2,000 | 9. Budget Worksheet ([…" at bounding box center [278, 147] width 556 height 295
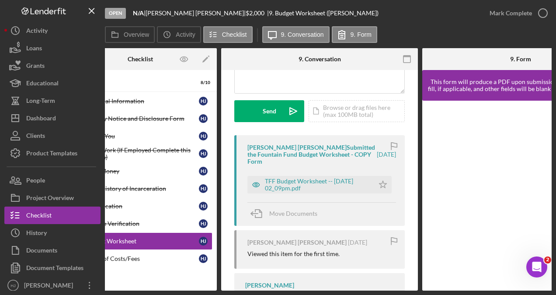
scroll to position [0, 108]
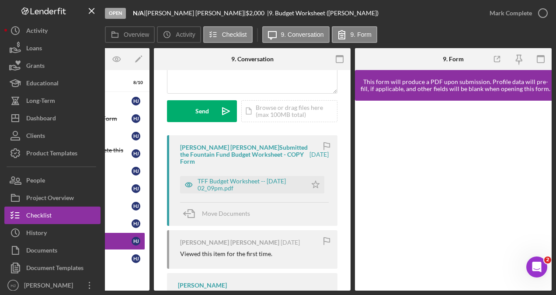
drag, startPoint x: 288, startPoint y: 291, endPoint x: 232, endPoint y: 296, distance: 56.6
click at [232, 294] on html "Open N/A | [PERSON_NAME] [PERSON_NAME] | $2,000 $2,000 | 9. Budget Worksheet ([…" at bounding box center [278, 147] width 556 height 295
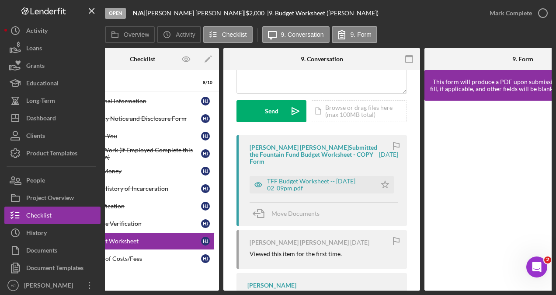
scroll to position [0, 0]
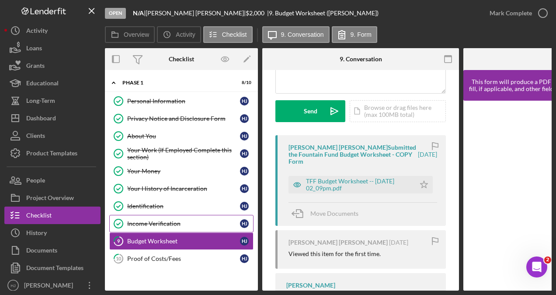
click at [156, 215] on link "Income Verification Income Verification H J" at bounding box center [181, 223] width 144 height 17
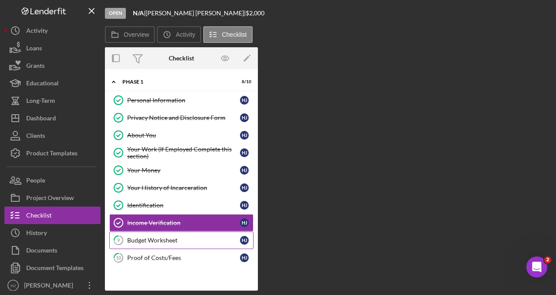
click at [148, 236] on div "Budget Worksheet" at bounding box center [183, 239] width 113 height 7
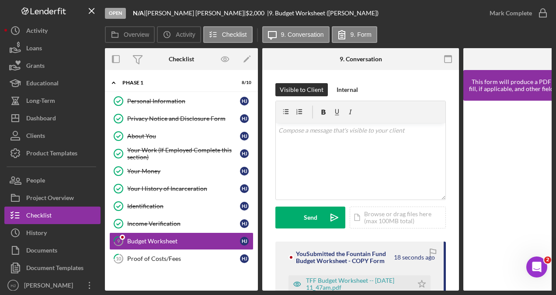
drag, startPoint x: 274, startPoint y: 291, endPoint x: 305, endPoint y: 288, distance: 31.7
click at [305, 288] on div "Open N/A | [PERSON_NAME] [PERSON_NAME] | $2,000 $2,000 | 9. Budget Worksheet ([…" at bounding box center [278, 147] width 556 height 295
drag, startPoint x: 303, startPoint y: 290, endPoint x: 353, endPoint y: 287, distance: 50.0
click at [353, 287] on div "Open N/A | [PERSON_NAME] [PERSON_NAME] | $2,000 $2,000 | 9. Budget Worksheet ([…" at bounding box center [278, 147] width 556 height 295
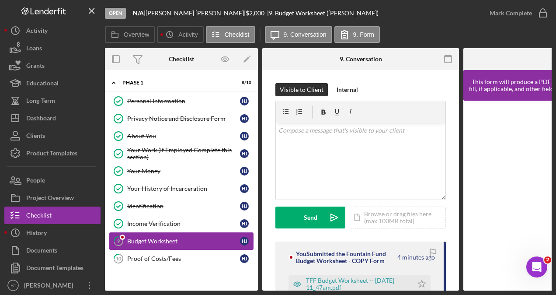
click at [160, 233] on link "9 Budget Worksheet H J" at bounding box center [181, 240] width 144 height 17
click at [167, 242] on link "9 Budget Worksheet H J" at bounding box center [181, 240] width 144 height 17
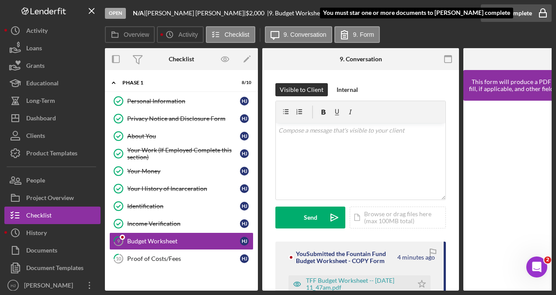
click at [531, 14] on div "Mark Complete" at bounding box center [511, 12] width 42 height 17
click at [515, 5] on div "Mark Complete" at bounding box center [511, 12] width 42 height 17
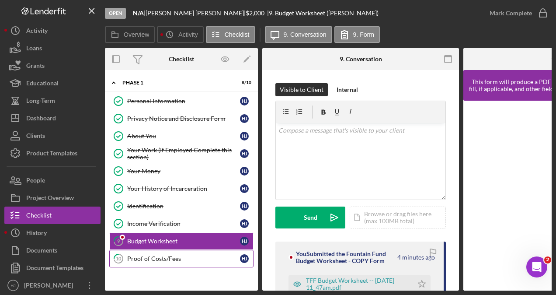
click at [172, 255] on div "Proof of Costs/Fees" at bounding box center [183, 258] width 113 height 7
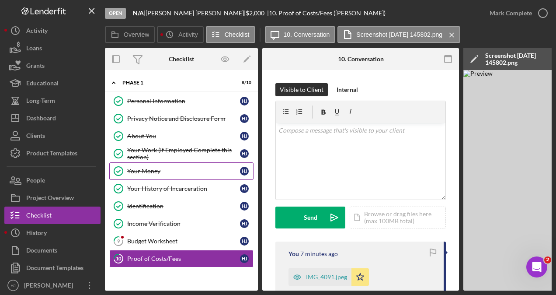
click at [156, 170] on div "Your Money" at bounding box center [183, 170] width 113 height 7
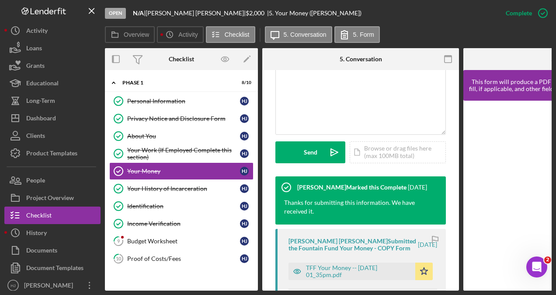
scroll to position [219, 0]
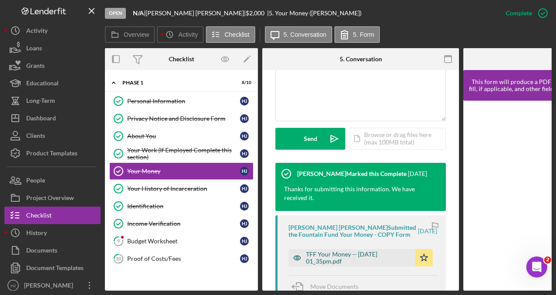
click at [337, 255] on div "TFF Your Money -- [DATE] 01_35pm.pdf" at bounding box center [358, 257] width 105 height 14
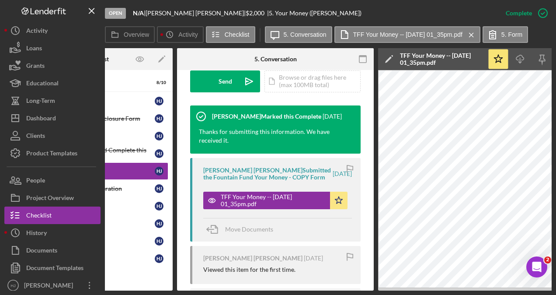
scroll to position [306, 0]
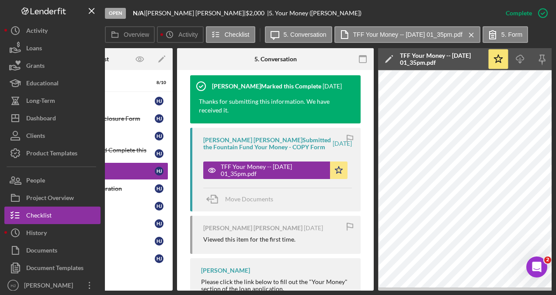
drag, startPoint x: 358, startPoint y: 290, endPoint x: 393, endPoint y: 289, distance: 35.9
click at [393, 289] on div "Open N/A | [PERSON_NAME] [PERSON_NAME] | $2,000 $2,000 | 5. Your Money ([PERSON…" at bounding box center [278, 147] width 556 height 295
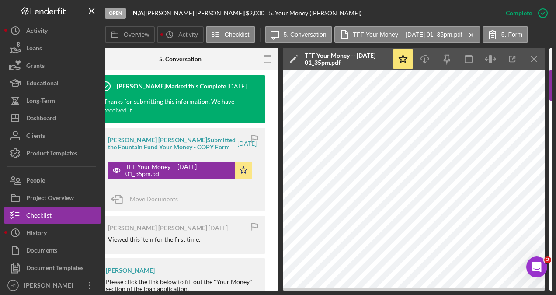
scroll to position [0, 182]
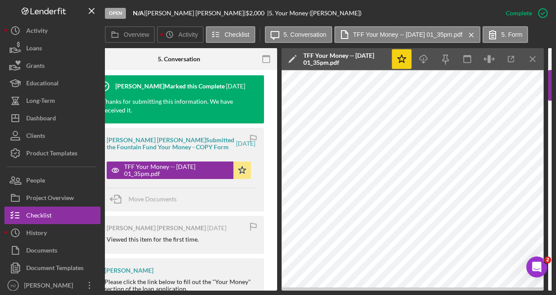
click at [406, 53] on icon "Icon/Star" at bounding box center [402, 59] width 20 height 20
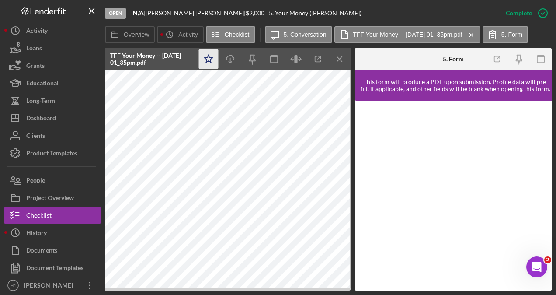
scroll to position [0, 364]
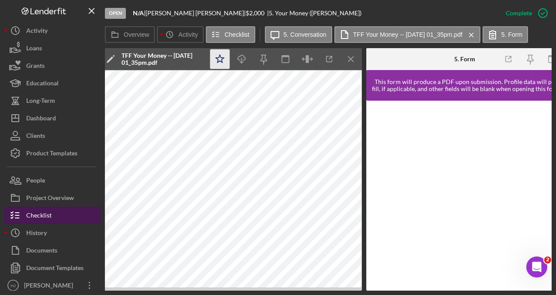
click at [49, 217] on div "Checklist" at bounding box center [38, 216] width 25 height 20
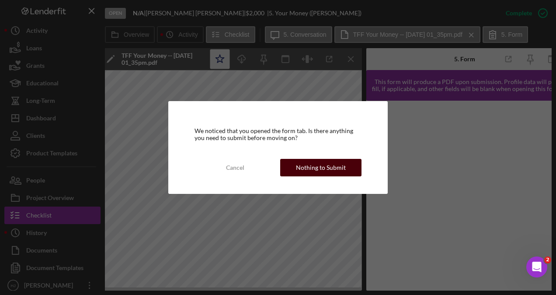
click at [311, 164] on div "Nothing to Submit" at bounding box center [321, 167] width 50 height 17
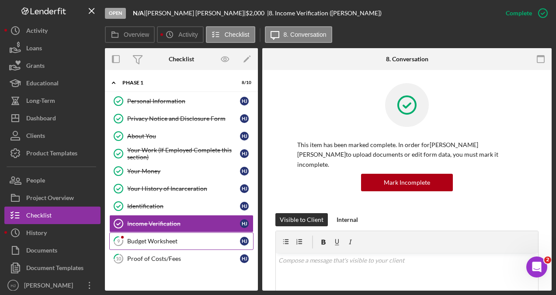
click at [155, 237] on div "Budget Worksheet" at bounding box center [183, 240] width 113 height 7
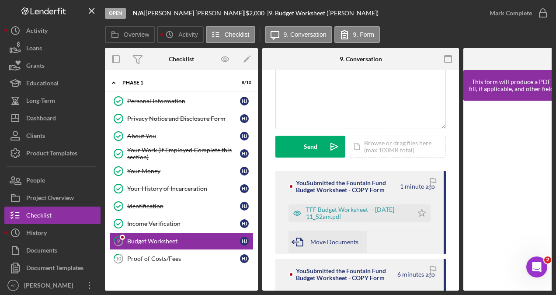
scroll to position [87, 0]
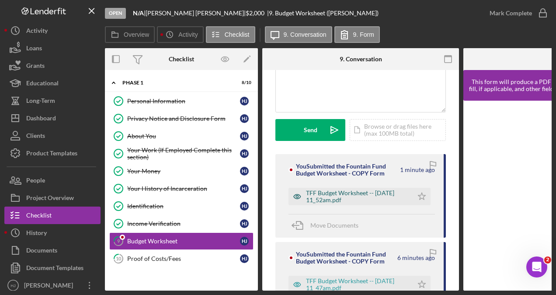
click at [340, 197] on div "TFF Budget Worksheet -- [DATE] 11_52am.pdf" at bounding box center [357, 196] width 103 height 14
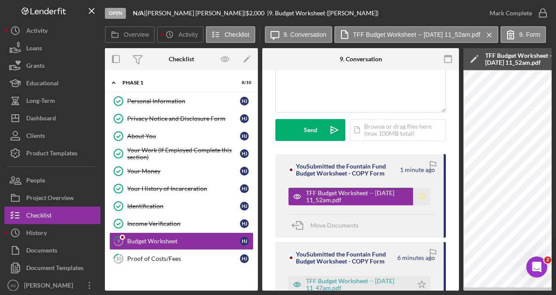
click at [420, 194] on icon "Icon/Star" at bounding box center [421, 196] width 17 height 17
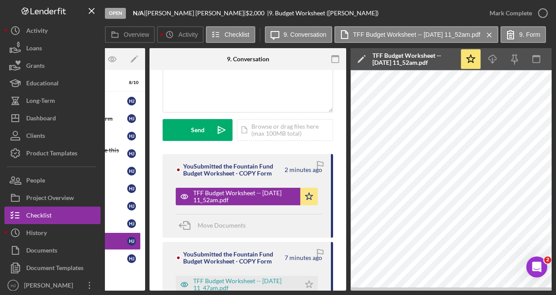
scroll to position [0, 237]
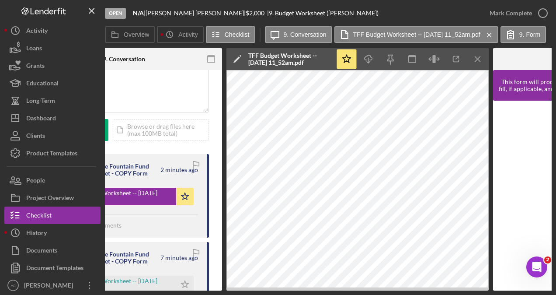
drag, startPoint x: 301, startPoint y: 290, endPoint x: 205, endPoint y: 293, distance: 96.2
click at [205, 294] on div "Open N/A | [PERSON_NAME] [PERSON_NAME] | $2,000 $2,000 | 9. Budget Worksheet ([…" at bounding box center [278, 147] width 556 height 295
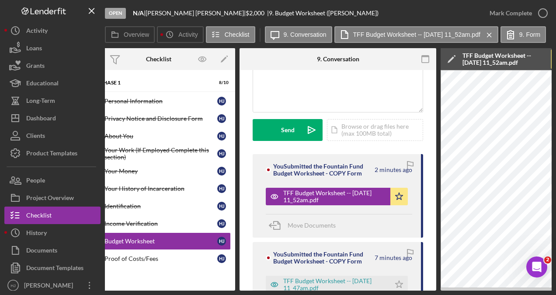
scroll to position [0, 0]
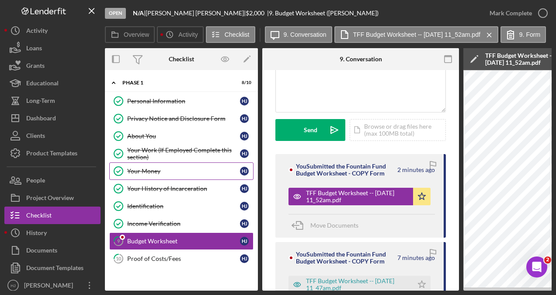
click at [144, 167] on div "Your Money" at bounding box center [183, 170] width 113 height 7
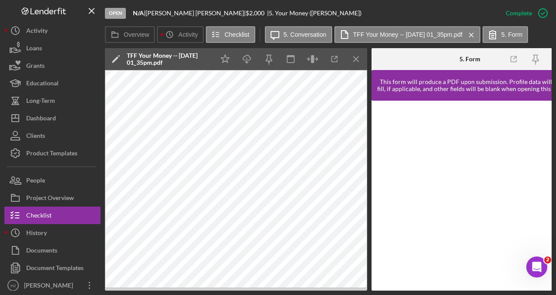
scroll to position [0, 359]
click at [358, 60] on icon "Icon/Menu Close" at bounding box center [356, 59] width 20 height 20
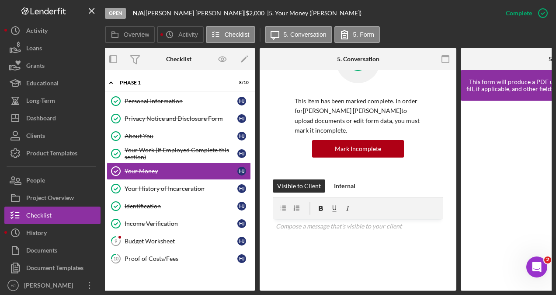
scroll to position [0, 0]
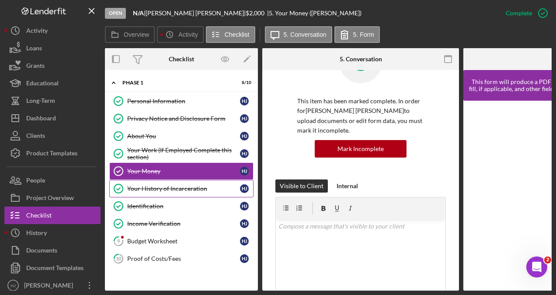
click at [153, 185] on div "Your History of Incarceration" at bounding box center [183, 188] width 113 height 7
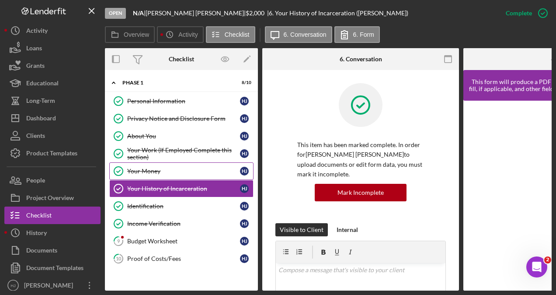
click at [141, 168] on div "Your Money" at bounding box center [183, 170] width 113 height 7
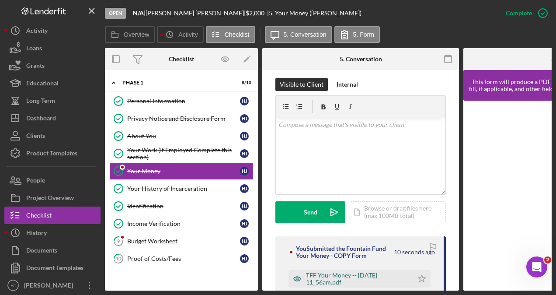
scroll to position [219, 0]
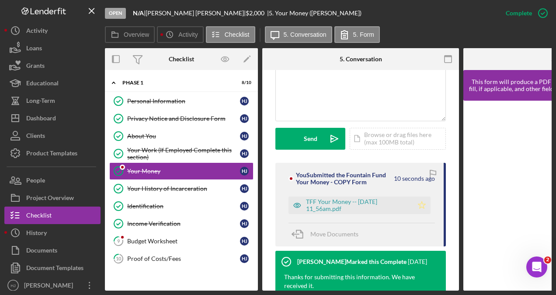
click at [422, 196] on icon "Icon/Star" at bounding box center [421, 204] width 17 height 17
click at [149, 237] on div "Budget Worksheet" at bounding box center [183, 240] width 113 height 7
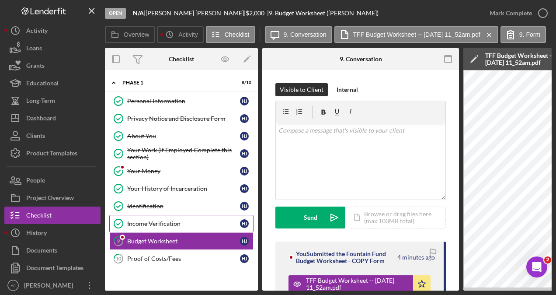
click at [151, 222] on div "Income Verification" at bounding box center [183, 223] width 113 height 7
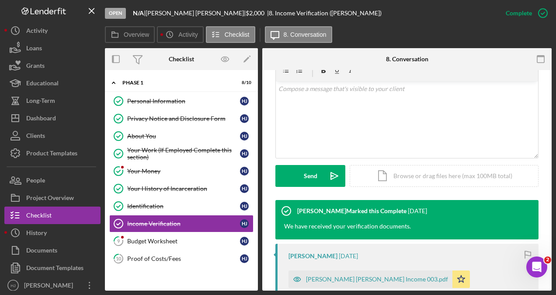
scroll to position [175, 0]
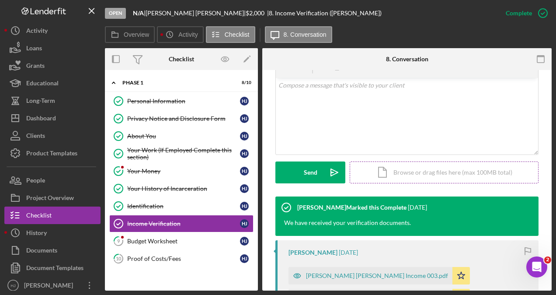
click at [403, 162] on div "Icon/Document Browse or drag files here (max 100MB total) Tap to choose files o…" at bounding box center [444, 172] width 189 height 22
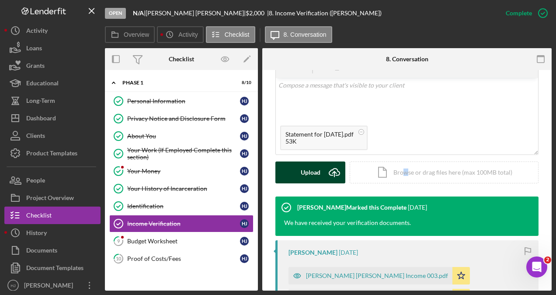
click at [302, 161] on div "Upload" at bounding box center [311, 172] width 20 height 22
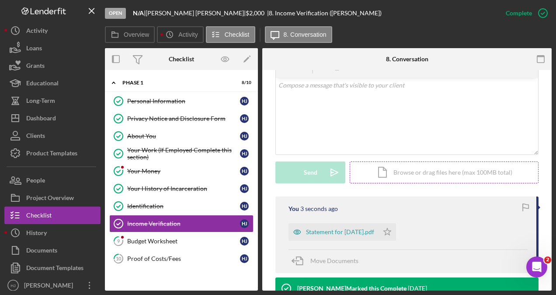
click at [395, 163] on div "Icon/Document Browse or drag files here (max 100MB total) Tap to choose files o…" at bounding box center [444, 172] width 189 height 22
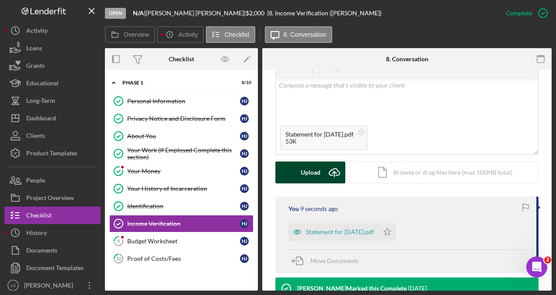
click at [315, 161] on div "Upload" at bounding box center [311, 172] width 20 height 22
